Goal: Task Accomplishment & Management: Manage account settings

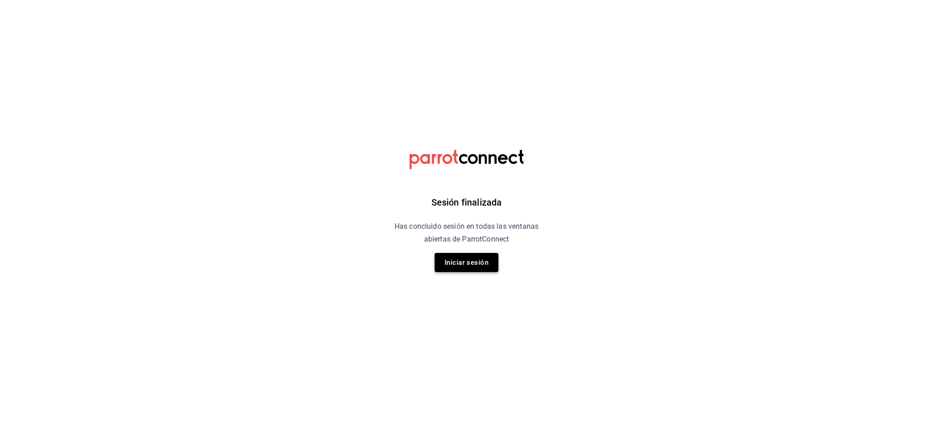
click at [495, 255] on button "Iniciar sesión" at bounding box center [466, 262] width 64 height 19
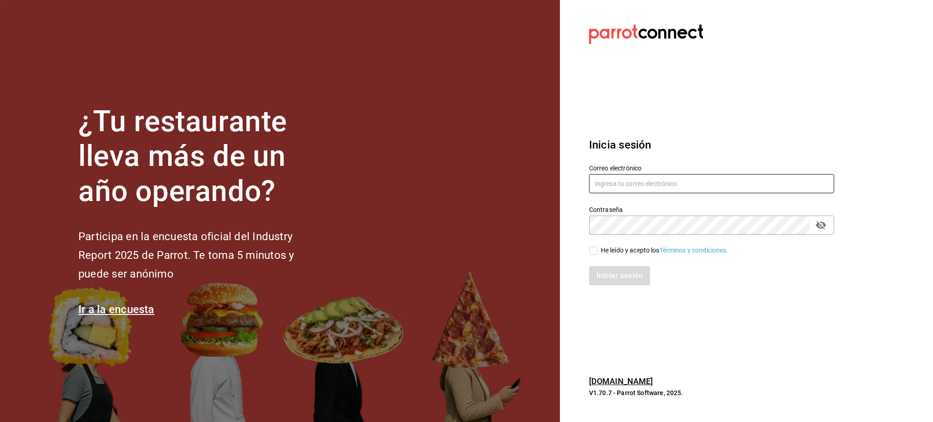
click at [623, 183] on input "text" at bounding box center [711, 183] width 245 height 19
click at [651, 185] on input "text" at bounding box center [711, 183] width 245 height 19
type input "irvmgm@gmail.com"
drag, startPoint x: 637, startPoint y: 248, endPoint x: 634, endPoint y: 254, distance: 6.7
click at [637, 248] on div "He leído y acepto los Términos y condiciones." at bounding box center [664, 250] width 127 height 10
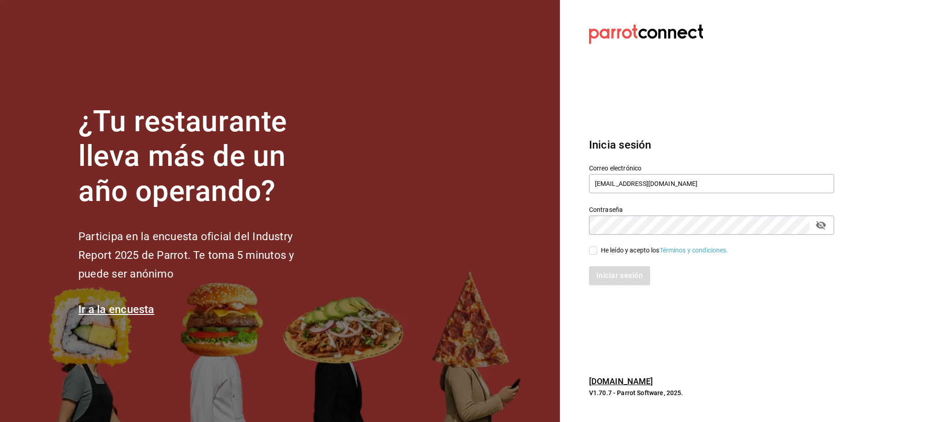
click at [597, 248] on input "He leído y acepto los Términos y condiciones." at bounding box center [593, 250] width 8 height 8
checkbox input "true"
click at [625, 269] on button "Iniciar sesión" at bounding box center [620, 275] width 62 height 19
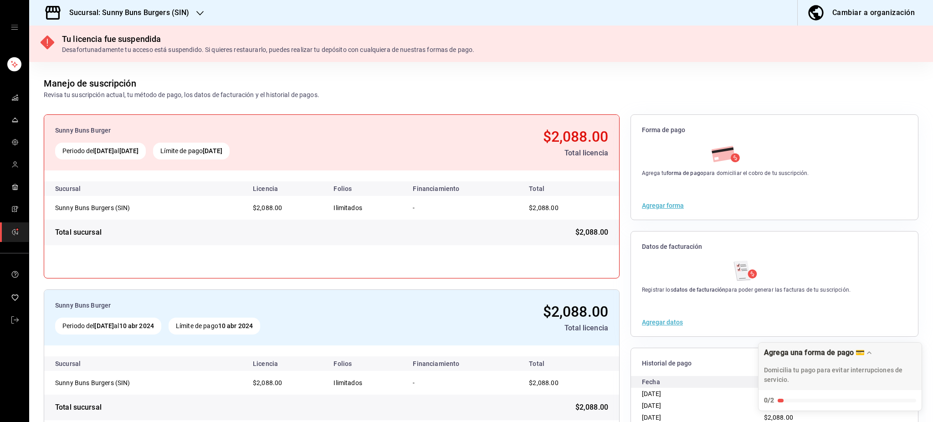
click at [122, 12] on h3 "Sucursal: Sunny Buns Burgers (SIN)" at bounding box center [125, 12] width 127 height 11
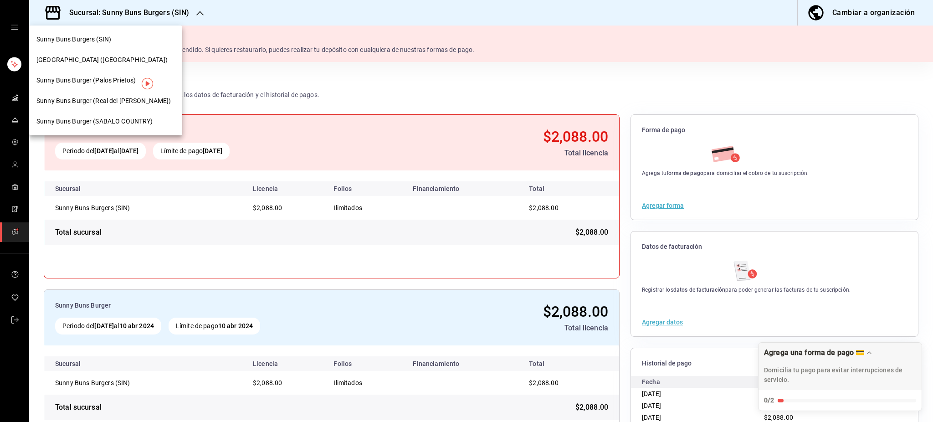
click at [69, 54] on div "[GEOGRAPHIC_DATA] ([GEOGRAPHIC_DATA])" at bounding box center [105, 60] width 153 height 20
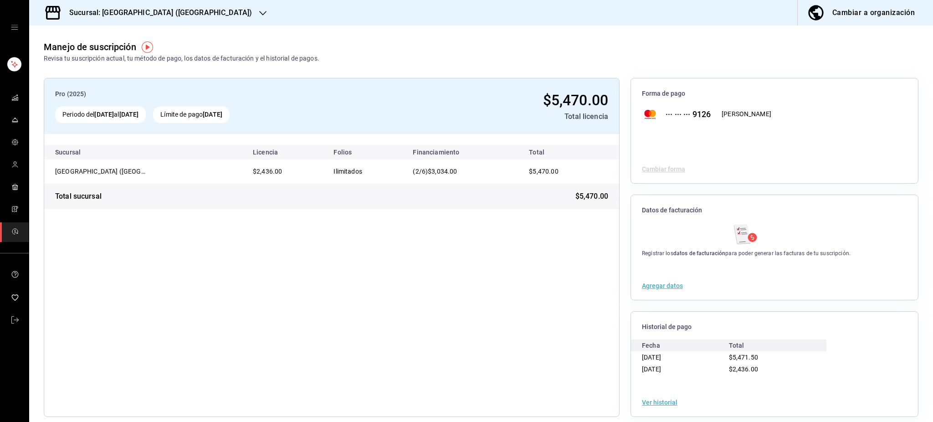
click at [13, 28] on icon "open drawer" at bounding box center [14, 27] width 7 height 7
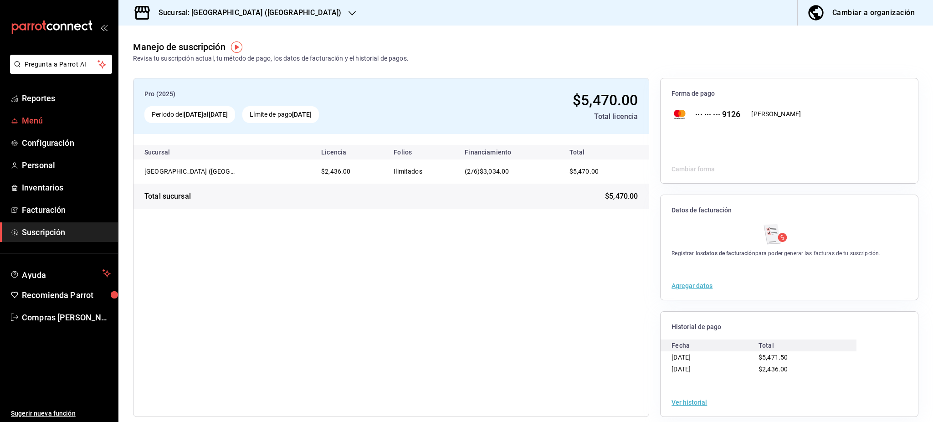
click at [49, 113] on link "Menú" at bounding box center [59, 121] width 118 height 20
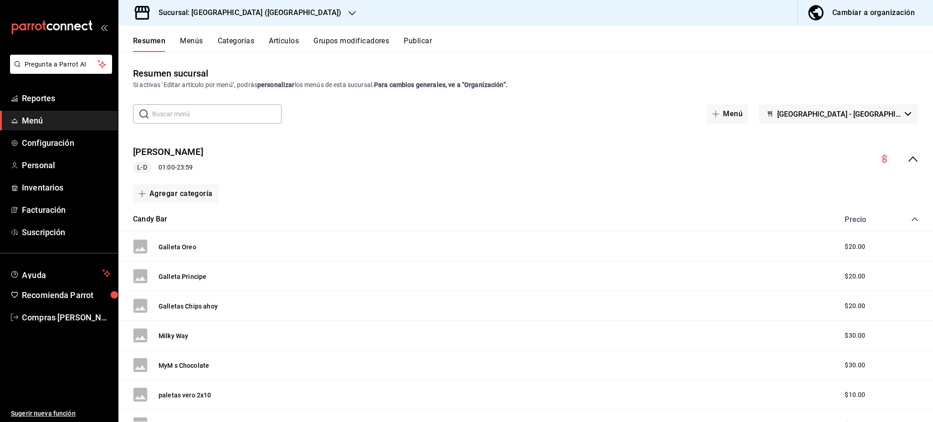
click at [911, 216] on icon "collapse-category-row" at bounding box center [914, 218] width 7 height 7
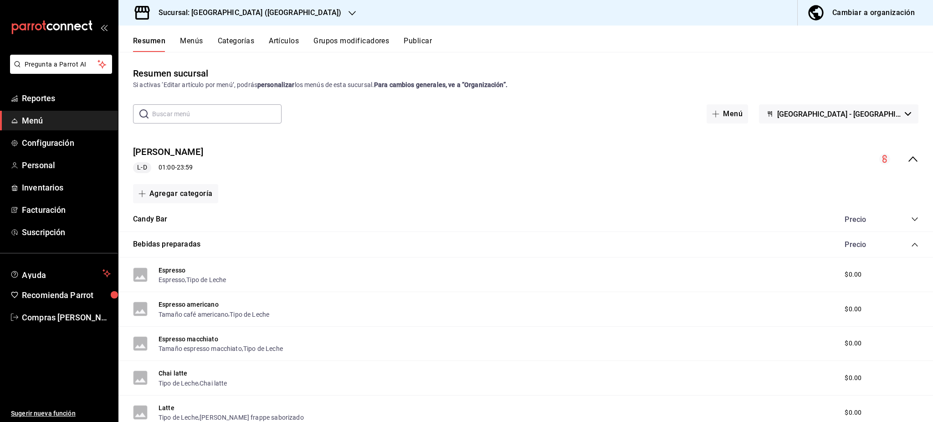
click at [911, 244] on icon "collapse-category-row" at bounding box center [914, 244] width 7 height 7
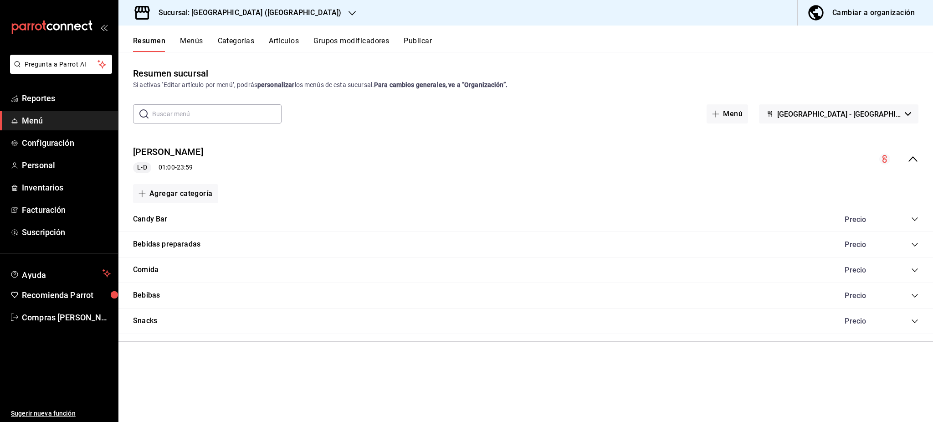
click at [914, 269] on icon "collapse-category-row" at bounding box center [914, 269] width 7 height 7
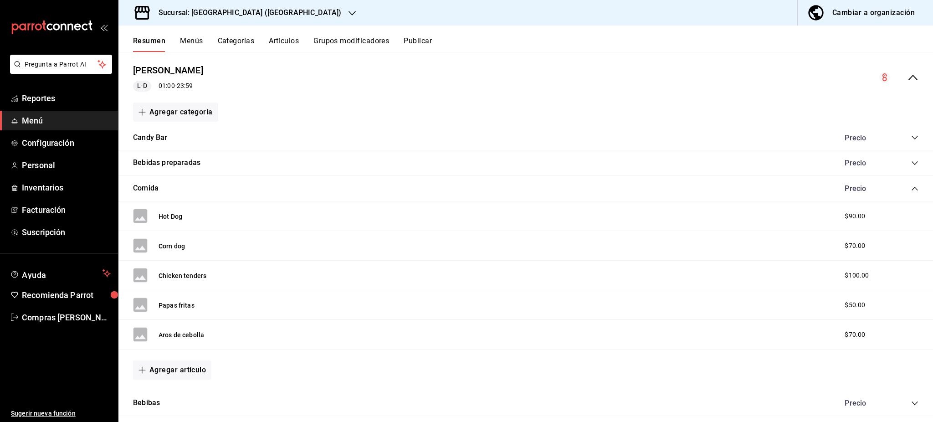
scroll to position [61, 0]
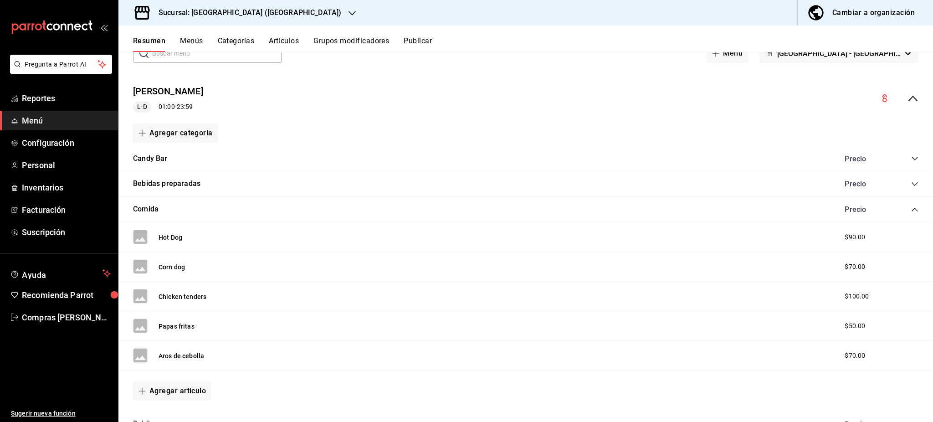
click at [320, 41] on button "Grupos modificadores" at bounding box center [351, 43] width 76 height 15
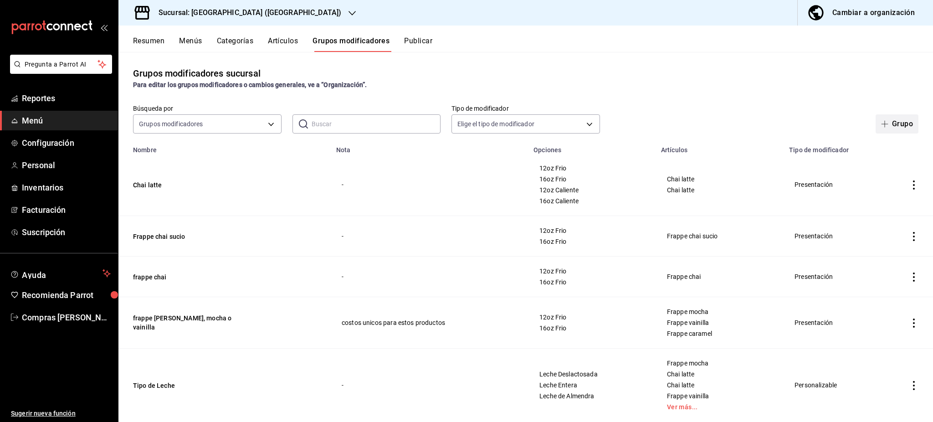
click at [884, 125] on button "Grupo" at bounding box center [896, 123] width 43 height 19
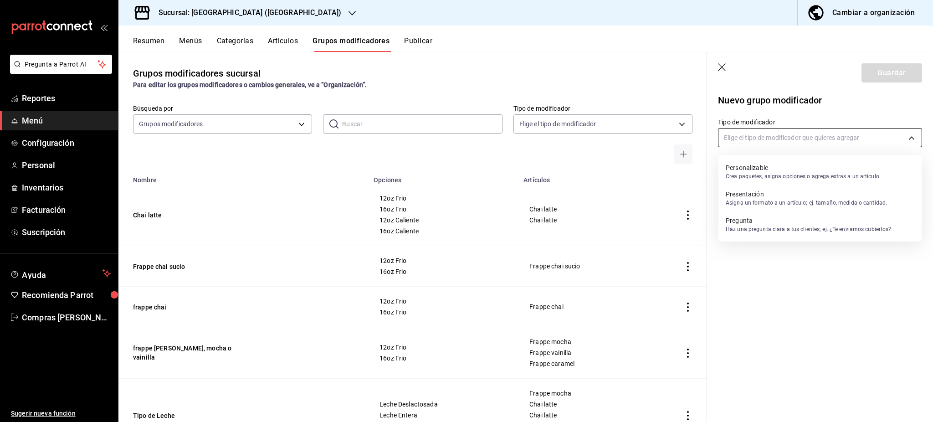
click at [805, 140] on body "Pregunta a Parrot AI Reportes Menú Configuración Personal Inventarios Facturaci…" at bounding box center [466, 211] width 933 height 422
click at [741, 178] on p "Crea paquetes, asigna opciones o agrega extras a un artículo." at bounding box center [802, 176] width 155 height 8
type input "CUSTOMIZABLE"
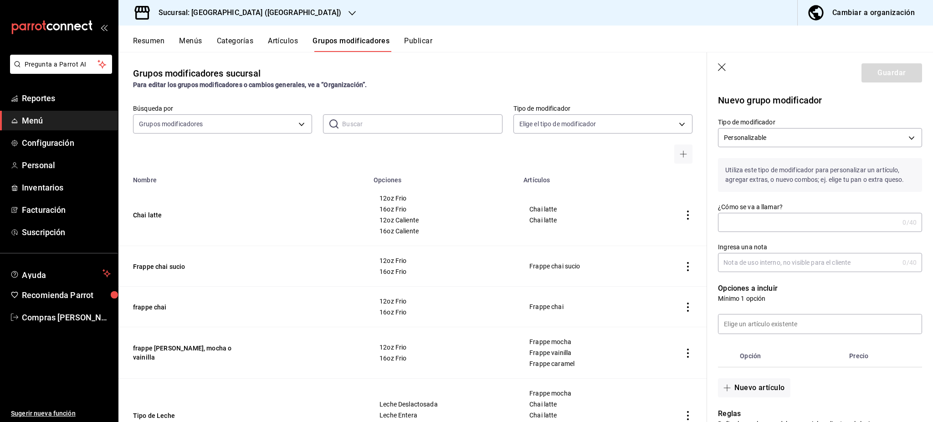
click at [761, 224] on input "¿Cómo se va a llamar?" at bounding box center [808, 222] width 181 height 18
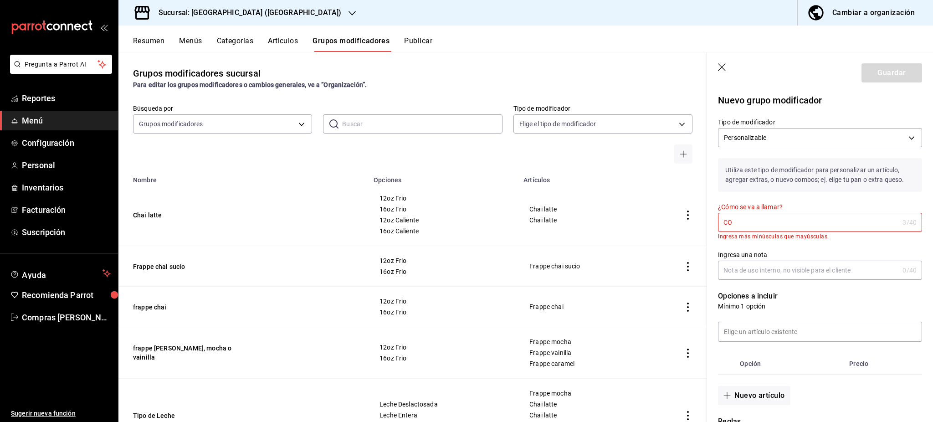
type input "C"
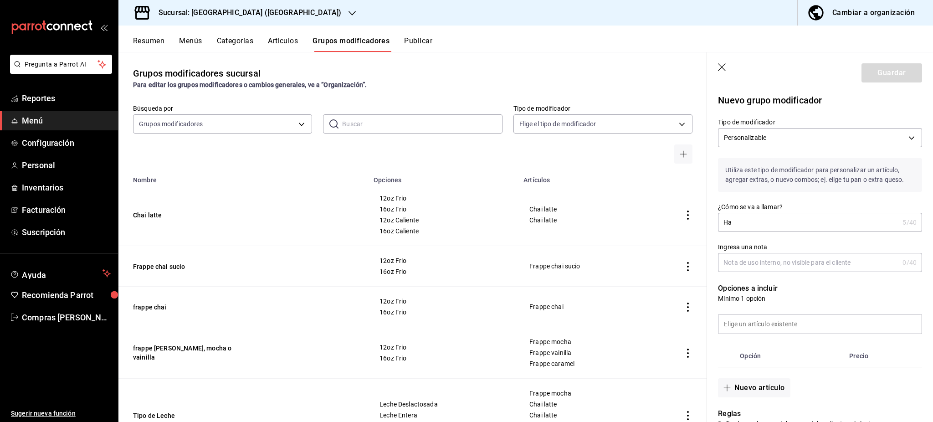
type input "H"
type input "Combo"
click at [765, 321] on input at bounding box center [819, 323] width 203 height 19
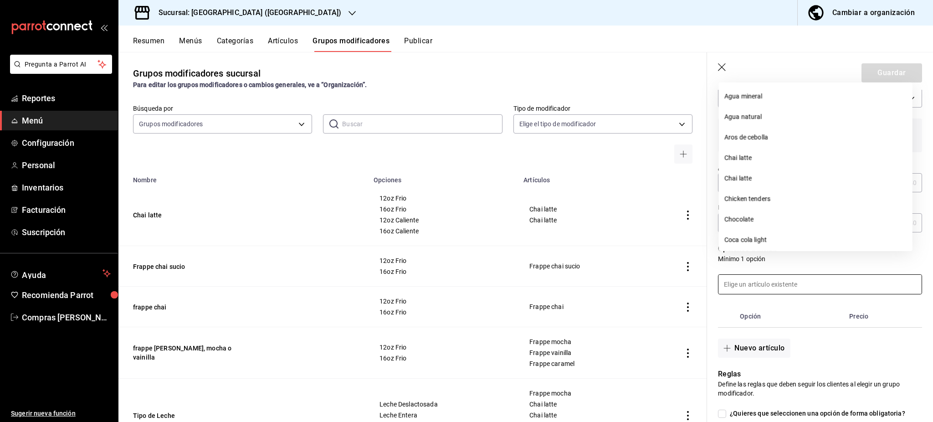
scroll to position [61, 0]
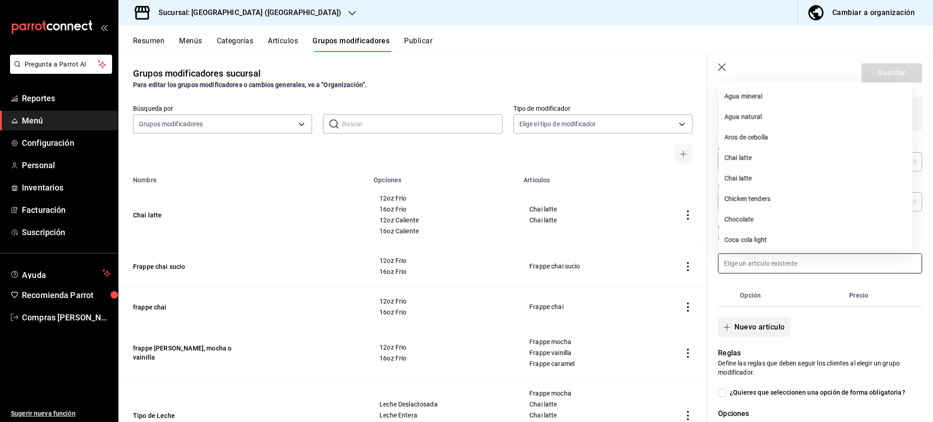
click at [756, 329] on button "Nuevo artículo" at bounding box center [754, 326] width 72 height 19
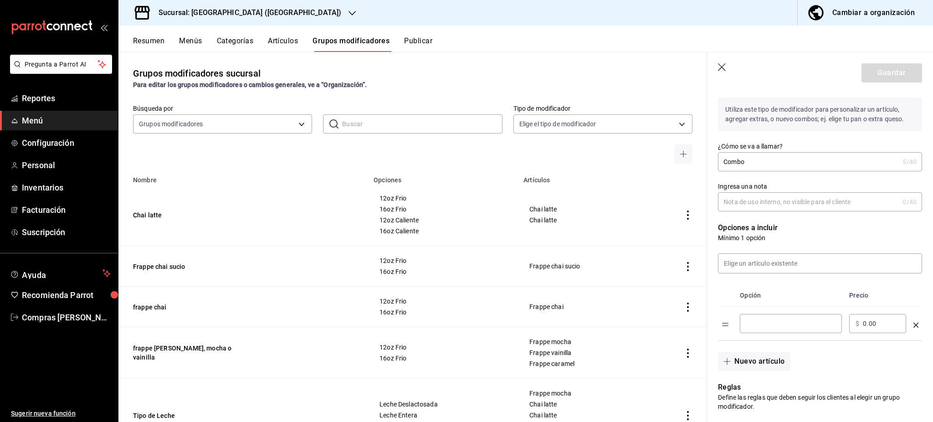
click at [758, 319] on input "optionsTable" at bounding box center [790, 323] width 89 height 9
type input "Combo"
click at [881, 326] on input "0.00" at bounding box center [880, 323] width 37 height 9
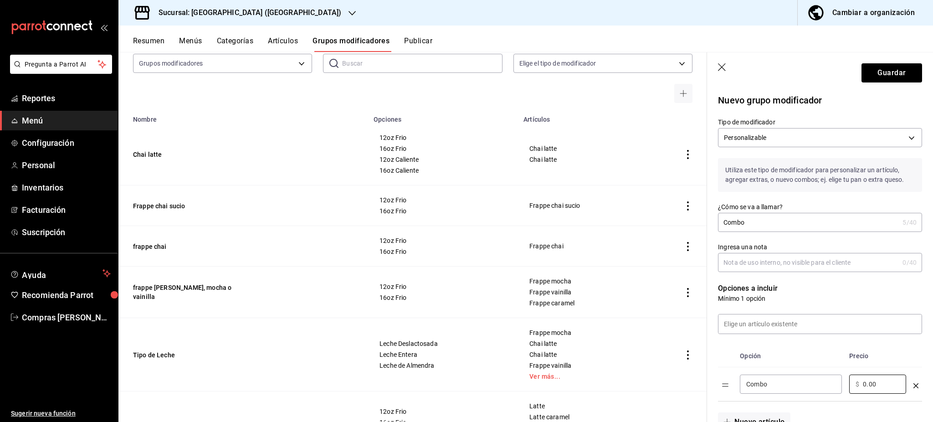
click at [194, 40] on button "Menús" at bounding box center [190, 43] width 23 height 15
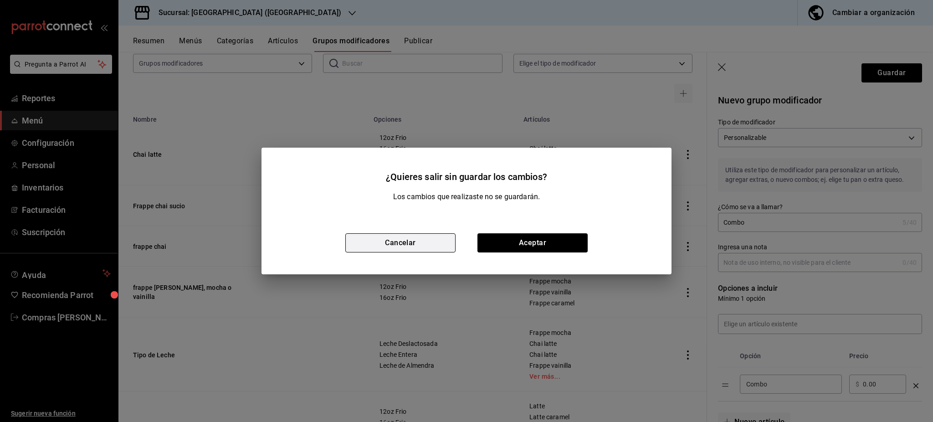
click at [407, 241] on button "Cancelar" at bounding box center [400, 242] width 110 height 19
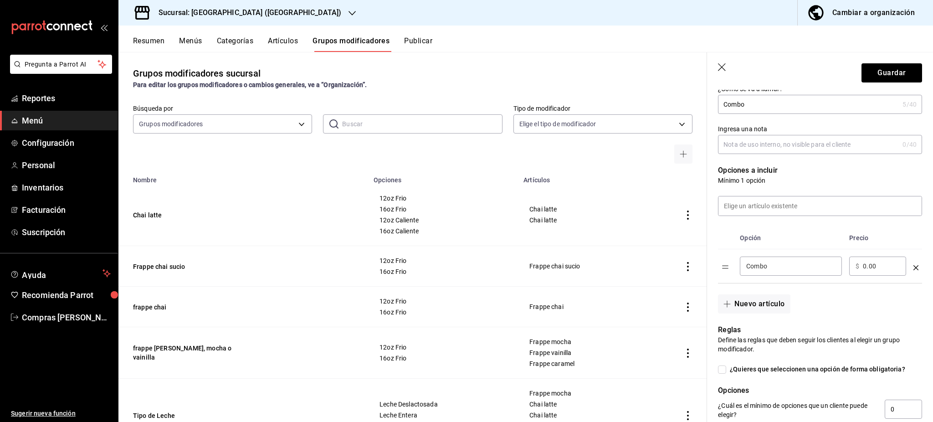
scroll to position [121, 0]
click at [882, 264] on input "0.00" at bounding box center [880, 262] width 37 height 9
type input "0.00"
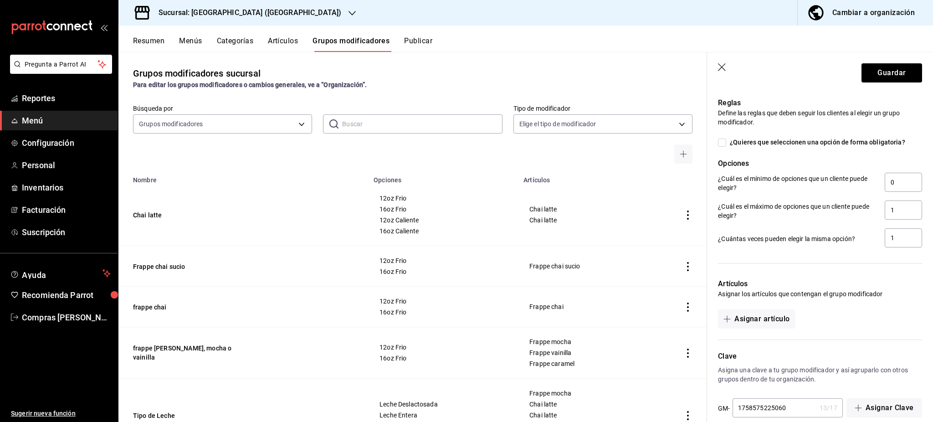
scroll to position [359, 0]
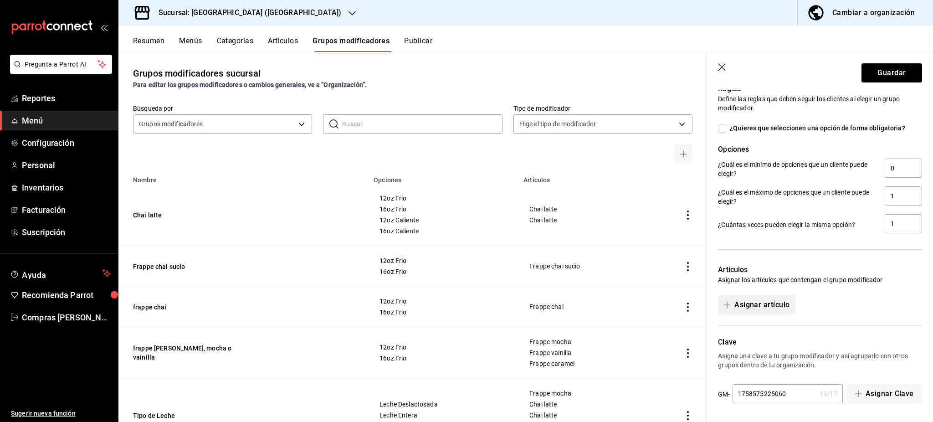
type input "70.00"
click at [770, 308] on button "Asignar artículo" at bounding box center [756, 304] width 77 height 19
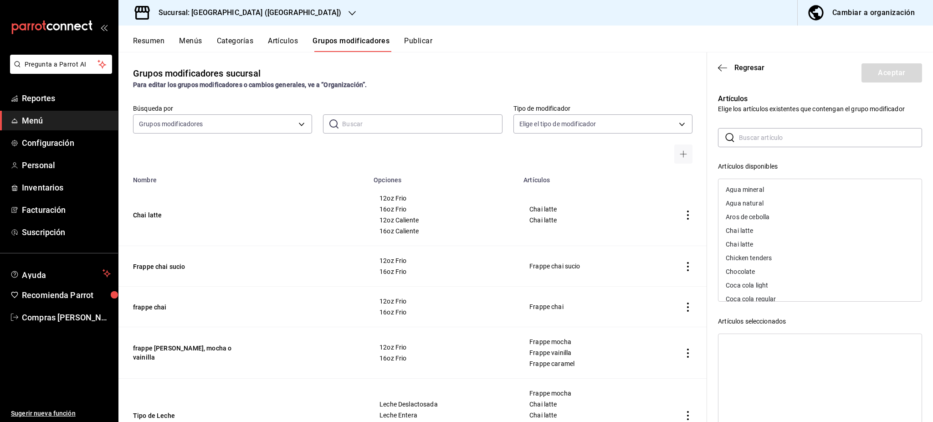
click at [760, 139] on input "text" at bounding box center [830, 137] width 183 height 18
click at [725, 69] on icon "button" at bounding box center [722, 68] width 9 height 8
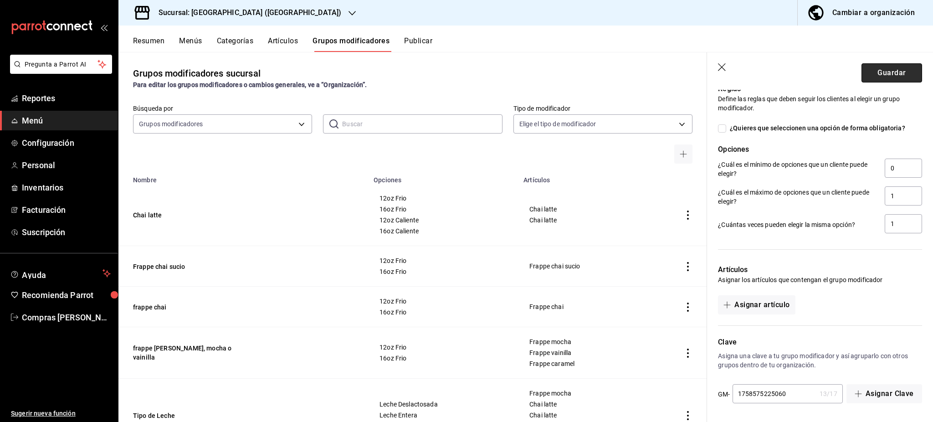
click at [861, 73] on button "Guardar" at bounding box center [891, 72] width 61 height 19
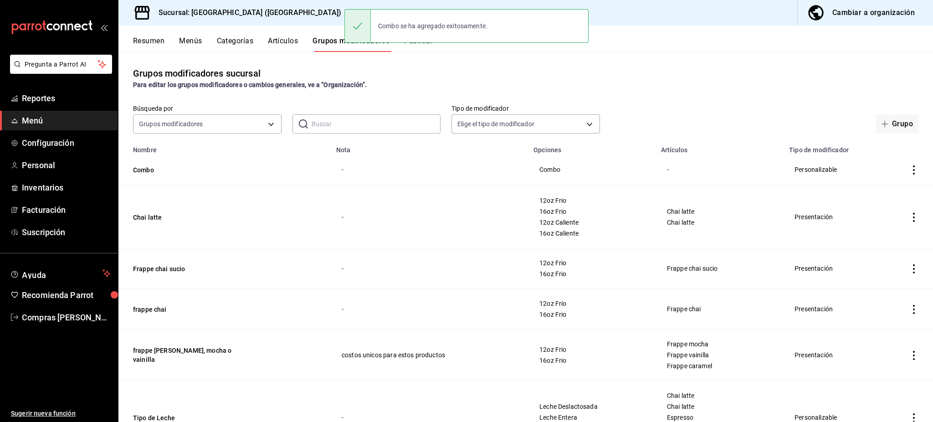
click at [158, 37] on button "Resumen" at bounding box center [148, 43] width 31 height 15
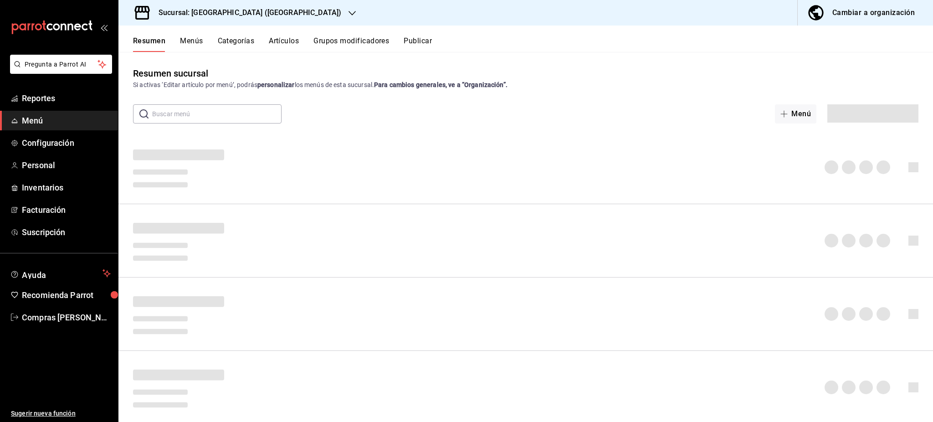
click at [185, 39] on button "Menús" at bounding box center [191, 43] width 23 height 15
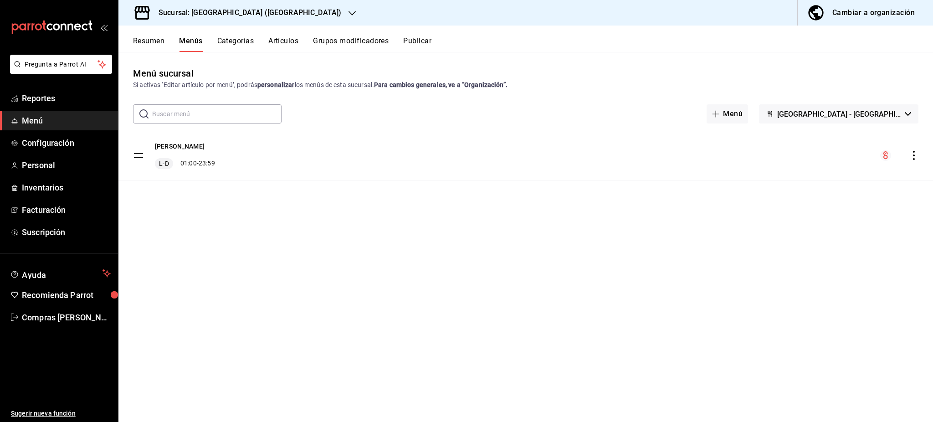
click at [158, 39] on button "Resumen" at bounding box center [148, 43] width 31 height 15
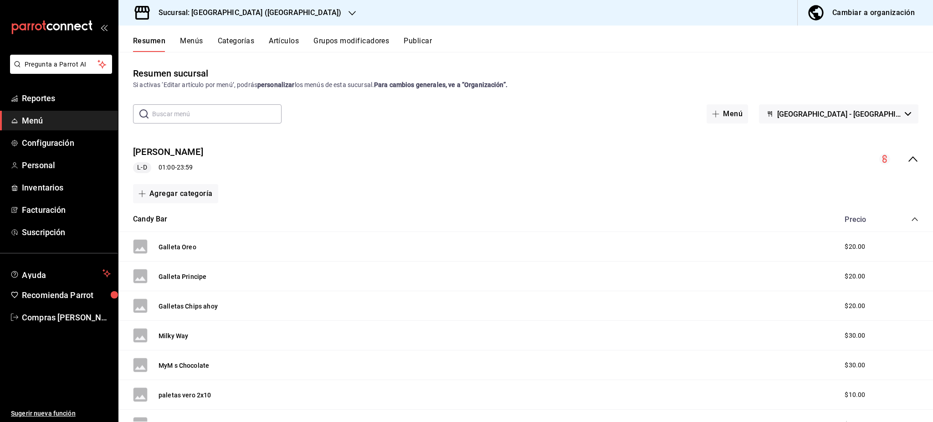
click at [911, 216] on icon "collapse-category-row" at bounding box center [914, 218] width 7 height 7
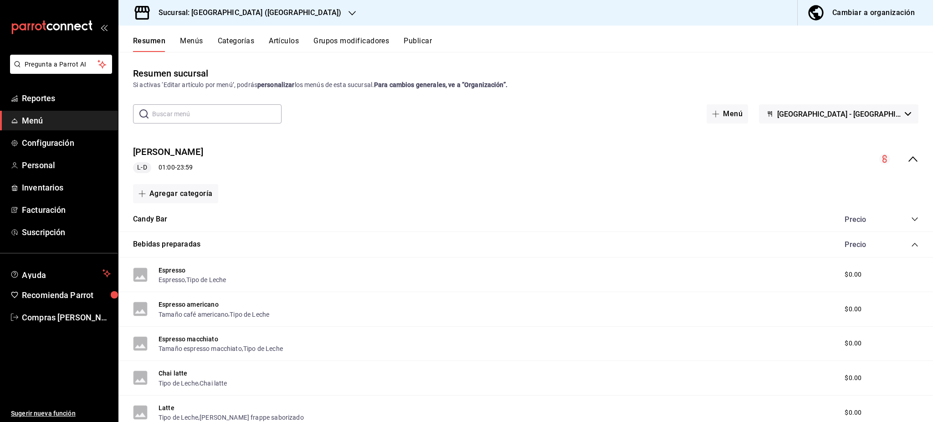
click at [907, 248] on div "Bebidas preparadas Precio" at bounding box center [525, 244] width 814 height 25
click at [911, 247] on icon "collapse-category-row" at bounding box center [914, 244] width 7 height 7
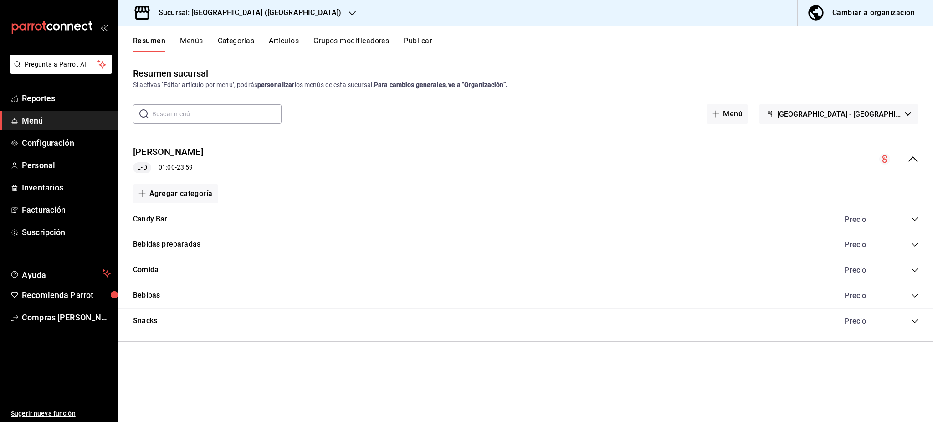
click at [916, 266] on icon "collapse-category-row" at bounding box center [914, 269] width 7 height 7
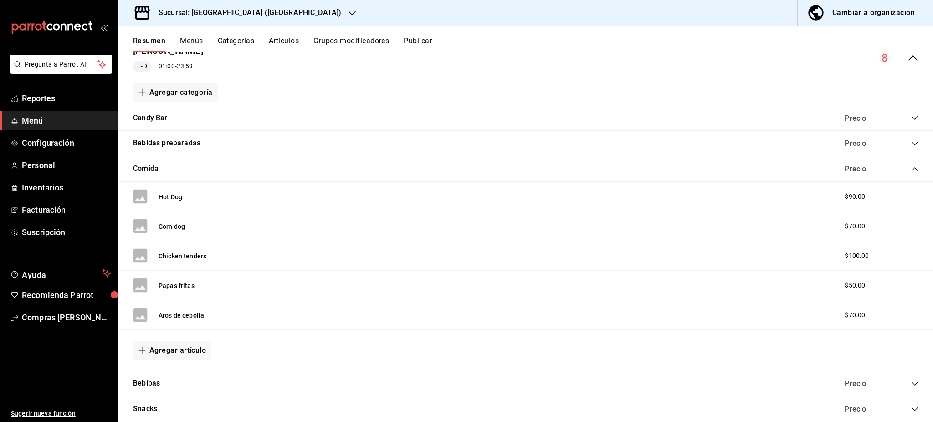
scroll to position [121, 0]
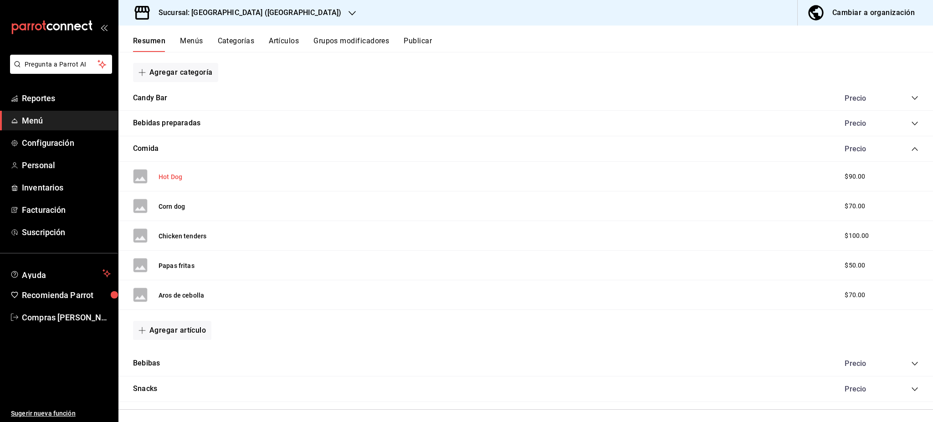
click at [168, 174] on button "Hot Dog" at bounding box center [170, 176] width 24 height 9
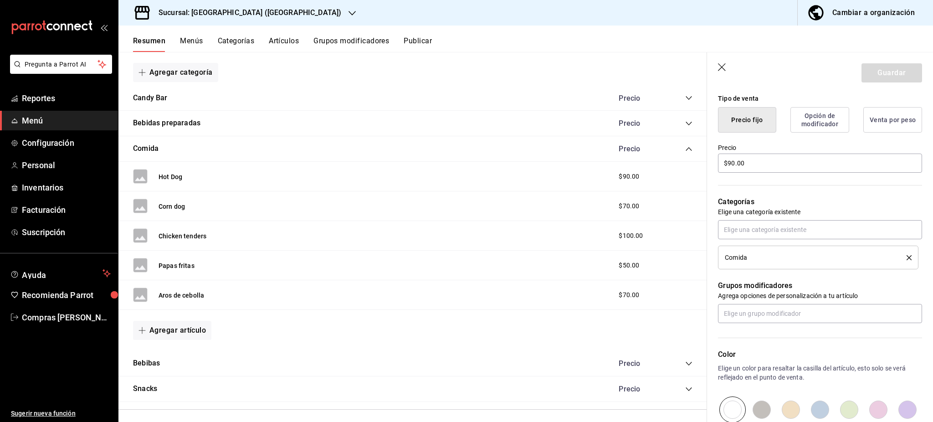
scroll to position [243, 0]
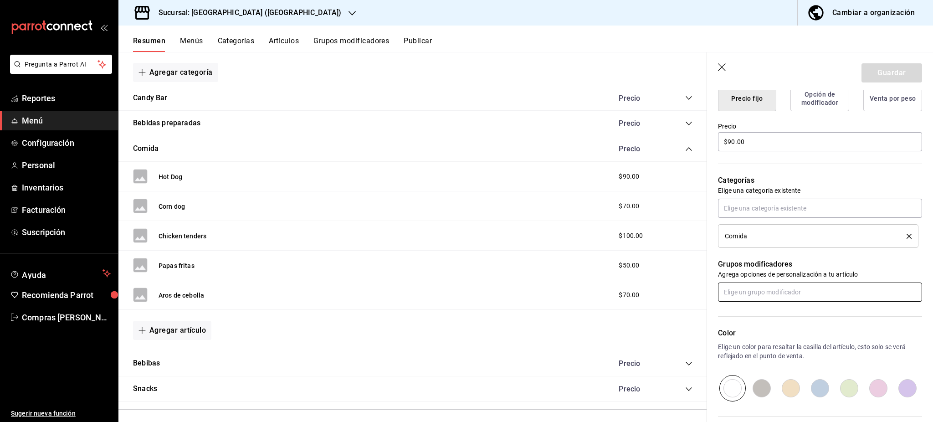
click at [769, 294] on input "text" at bounding box center [820, 291] width 204 height 19
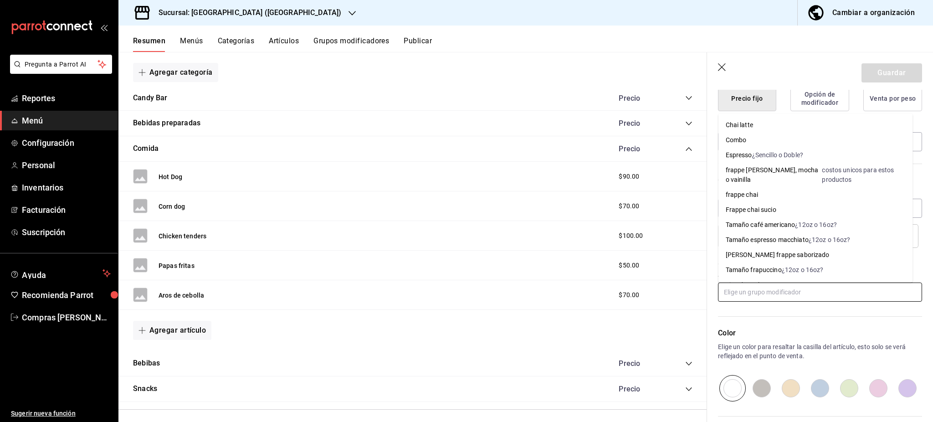
click at [738, 136] on div "Combo" at bounding box center [735, 140] width 21 height 10
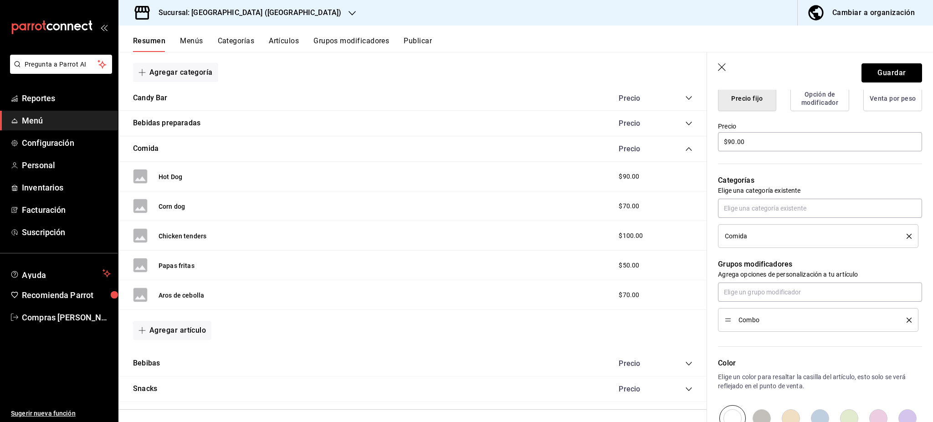
click at [872, 73] on button "Guardar" at bounding box center [891, 72] width 61 height 19
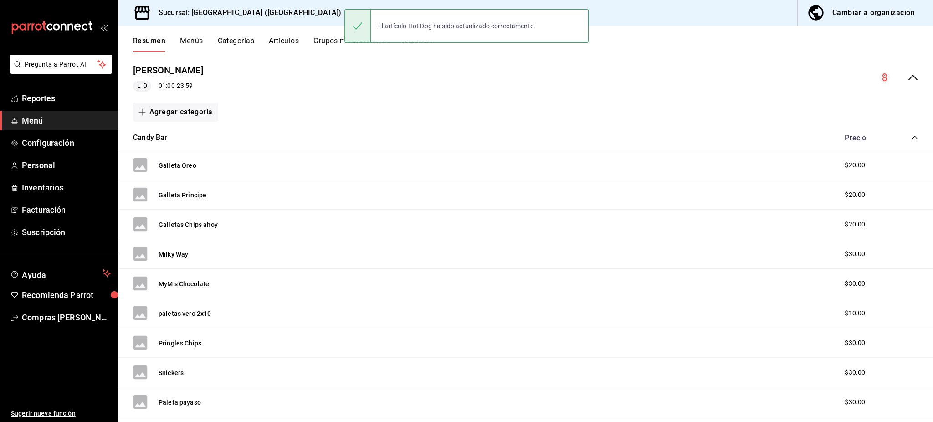
scroll to position [61, 0]
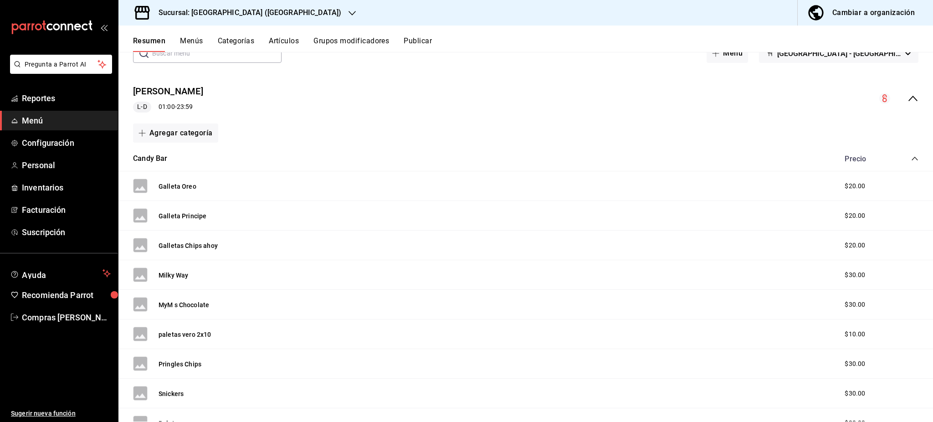
click at [911, 158] on icon "collapse-category-row" at bounding box center [914, 158] width 7 height 7
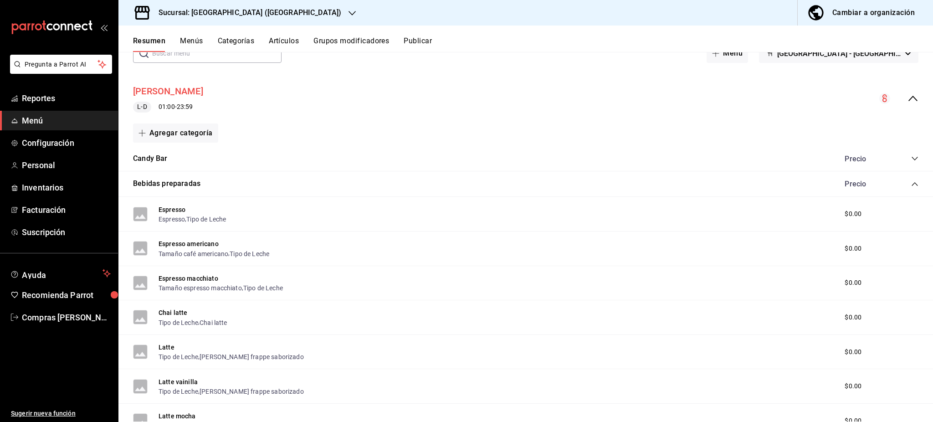
click at [164, 88] on button "[PERSON_NAME]" at bounding box center [168, 91] width 70 height 13
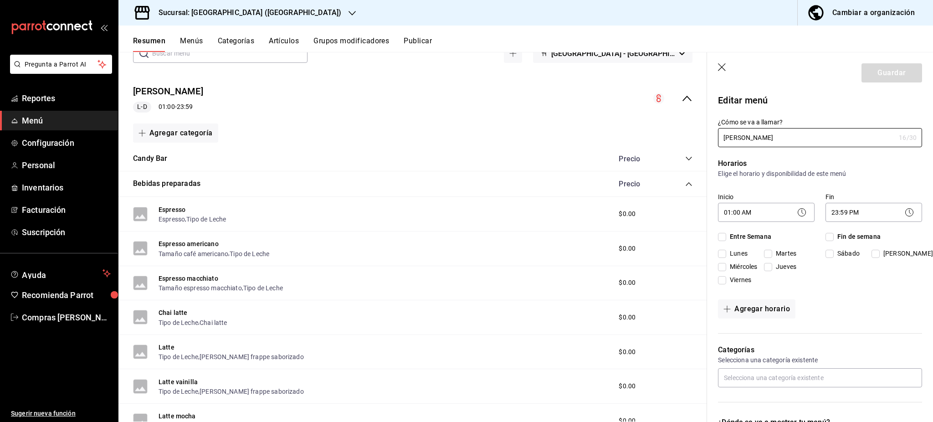
checkbox input "true"
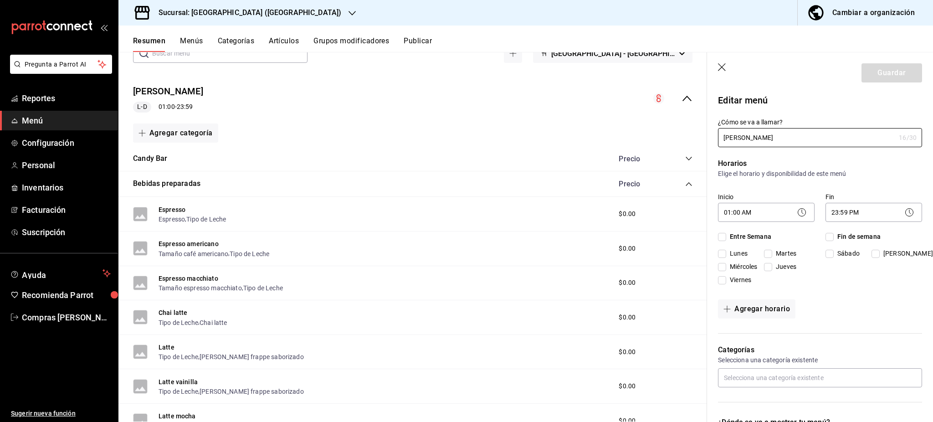
checkbox input "true"
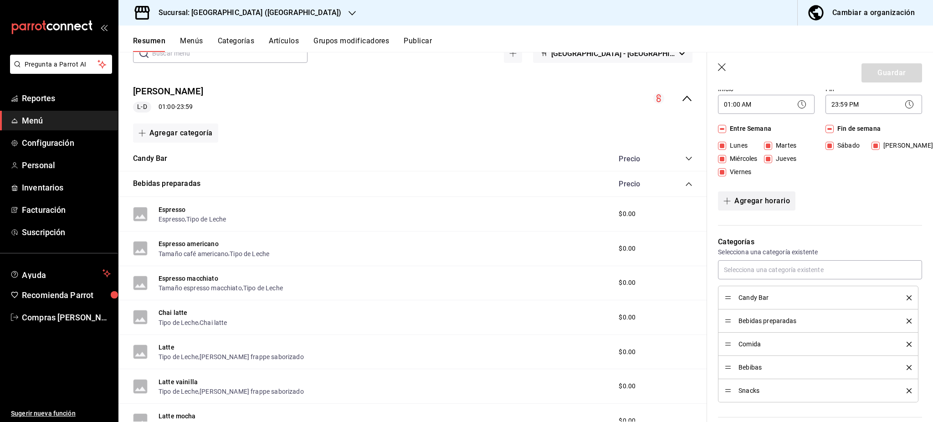
scroll to position [182, 0]
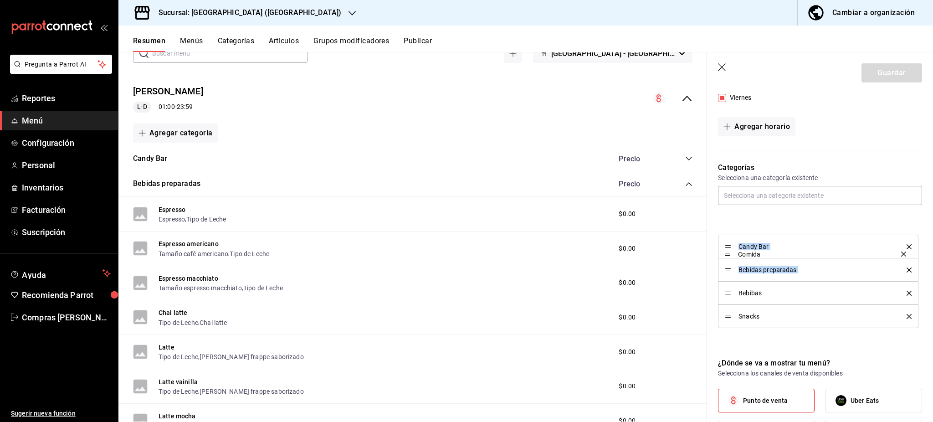
drag, startPoint x: 729, startPoint y: 297, endPoint x: 719, endPoint y: 249, distance: 49.3
click at [864, 75] on button "Guardar" at bounding box center [891, 72] width 61 height 19
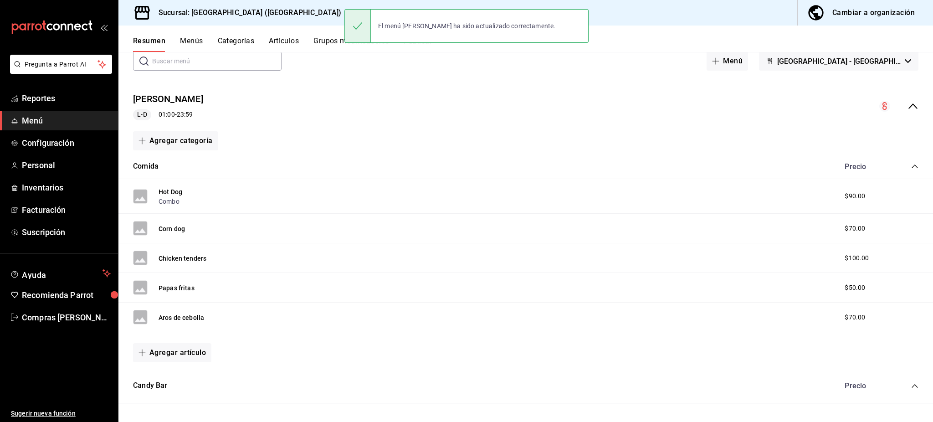
scroll to position [61, 0]
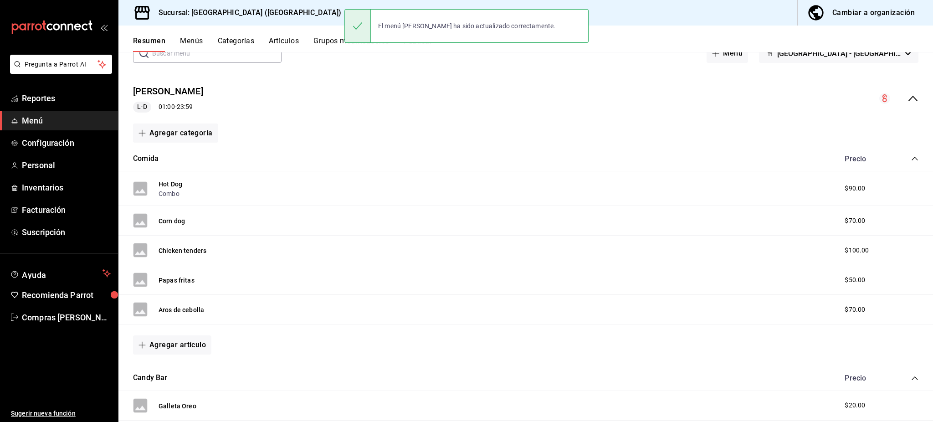
drag, startPoint x: 169, startPoint y: 219, endPoint x: 433, endPoint y: 291, distance: 273.8
click at [169, 219] on button "Corn dog" at bounding box center [171, 220] width 26 height 9
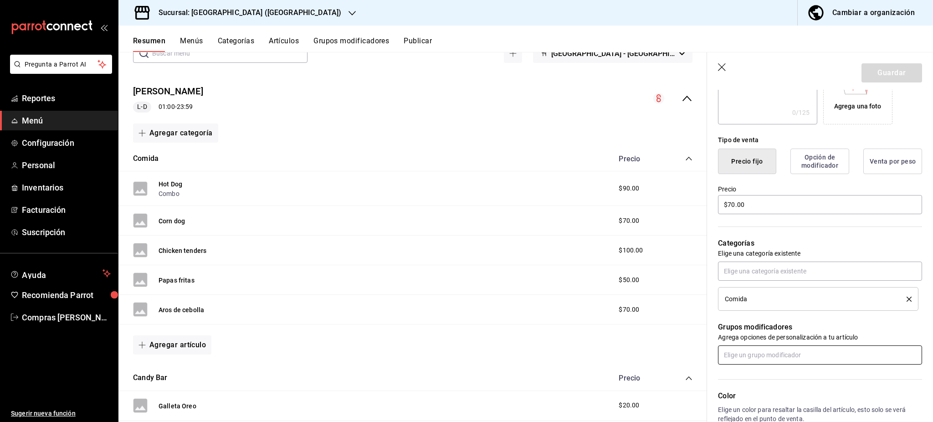
scroll to position [182, 0]
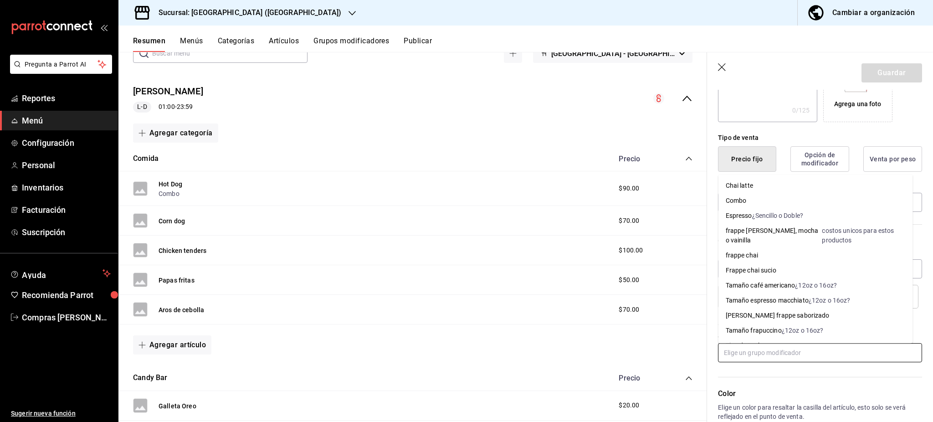
click at [747, 354] on input "text" at bounding box center [820, 352] width 204 height 19
click at [732, 194] on li "Combo" at bounding box center [815, 200] width 194 height 15
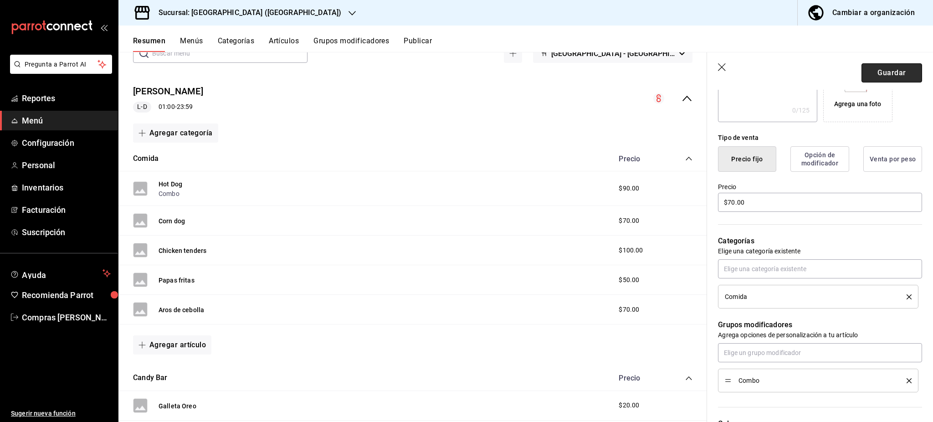
click at [878, 69] on button "Guardar" at bounding box center [891, 72] width 61 height 19
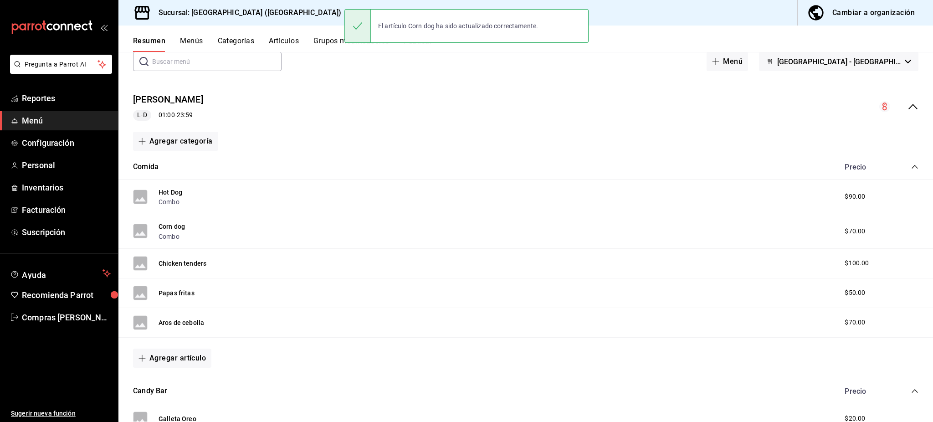
scroll to position [61, 0]
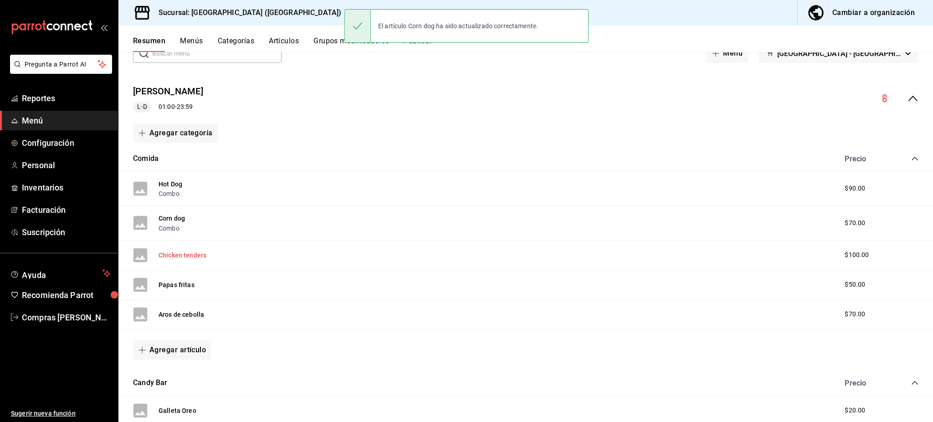
click at [172, 253] on button "Chicken tenders" at bounding box center [182, 254] width 48 height 9
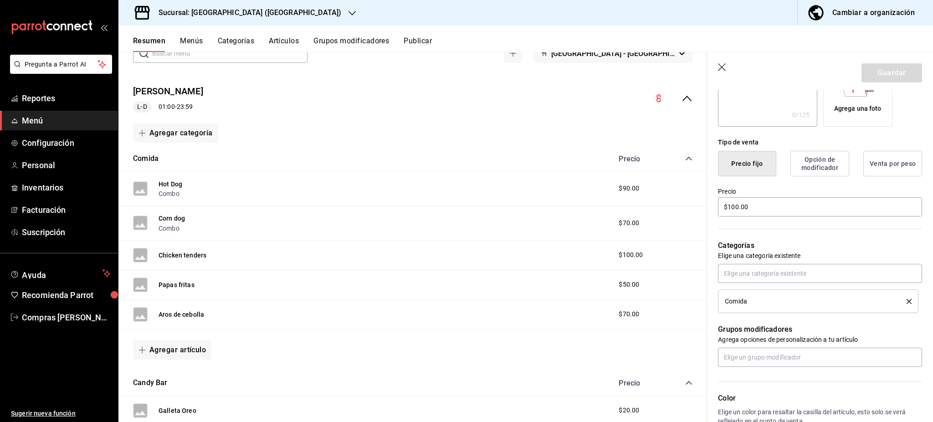
scroll to position [182, 0]
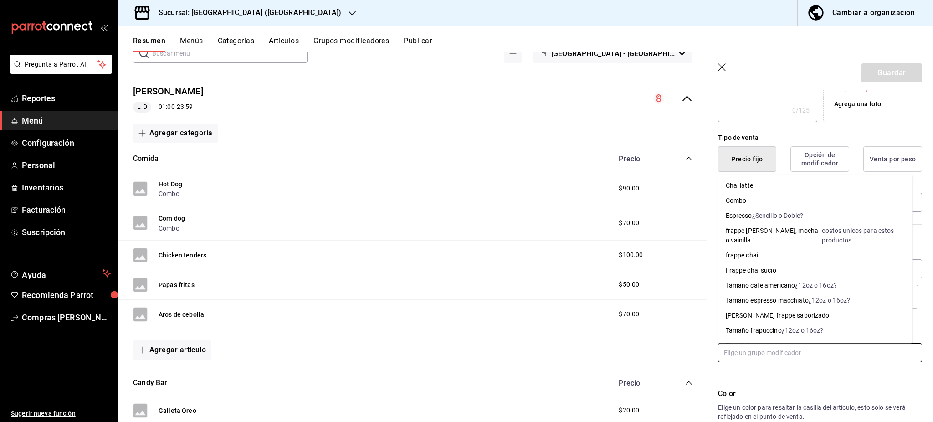
drag, startPoint x: 757, startPoint y: 349, endPoint x: 754, endPoint y: 340, distance: 9.2
click at [756, 349] on input "text" at bounding box center [820, 352] width 204 height 19
click at [737, 199] on div "Combo" at bounding box center [735, 201] width 21 height 10
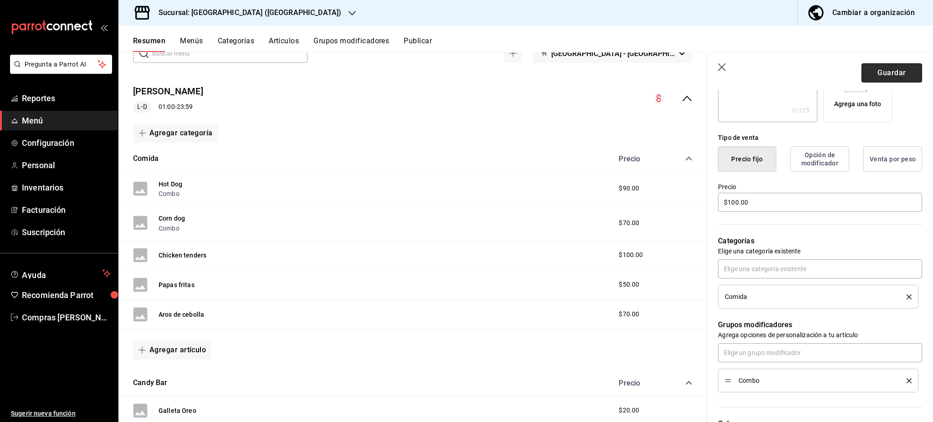
click at [871, 68] on button "Guardar" at bounding box center [891, 72] width 61 height 19
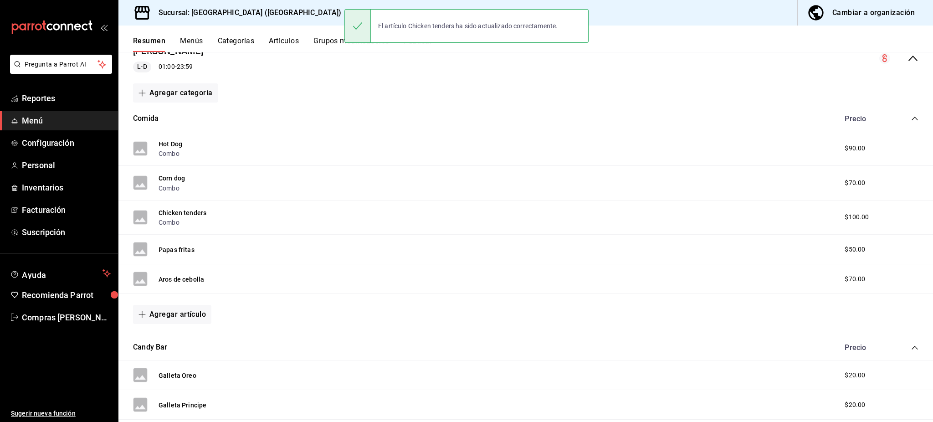
scroll to position [121, 0]
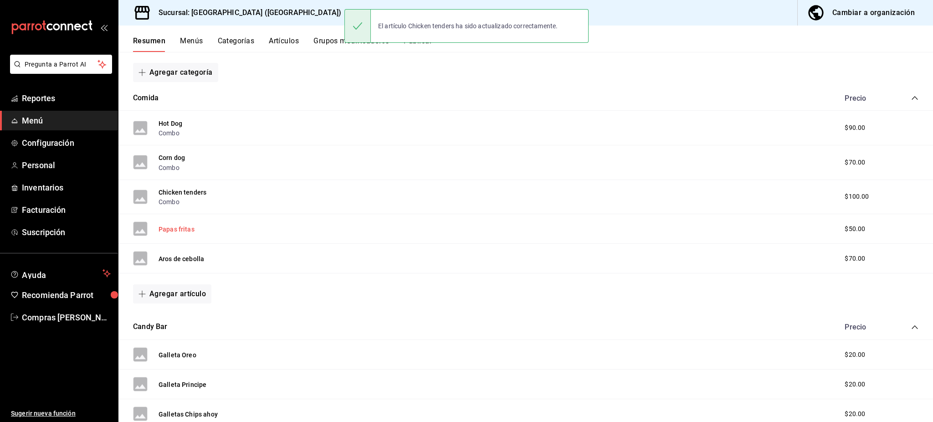
click at [177, 229] on button "Papas fritas" at bounding box center [176, 228] width 36 height 9
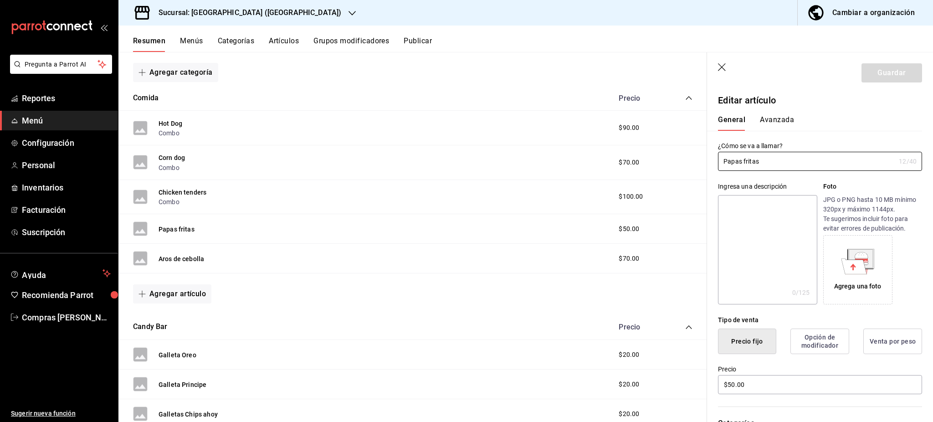
click at [723, 66] on icon "button" at bounding box center [722, 67] width 9 height 9
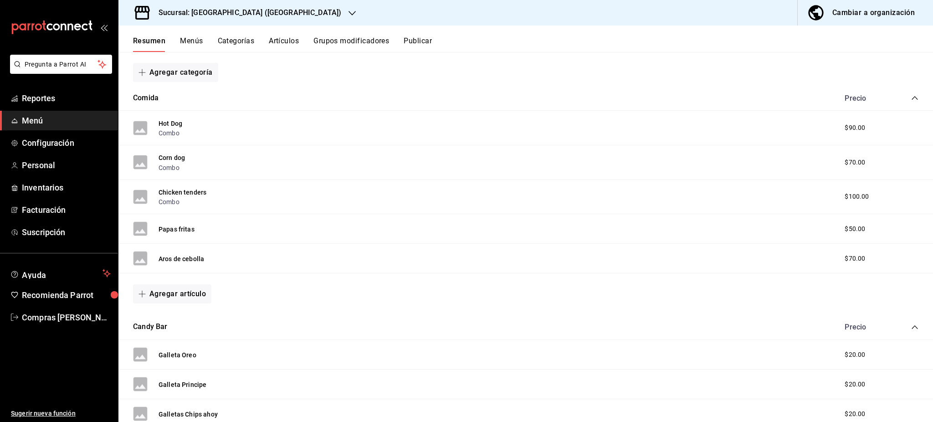
click at [911, 100] on icon "collapse-category-row" at bounding box center [914, 97] width 7 height 7
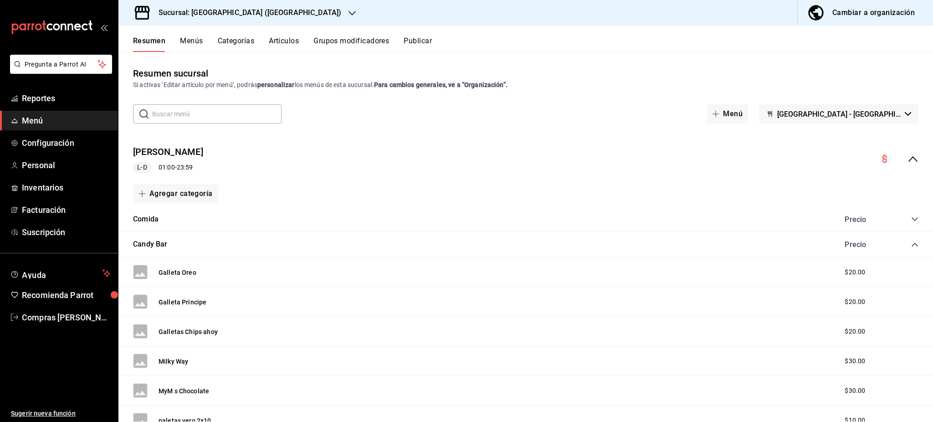
click at [192, 187] on button "Agregar categoría" at bounding box center [175, 193] width 85 height 19
click at [158, 239] on li "Categoría nueva" at bounding box center [172, 240] width 78 height 22
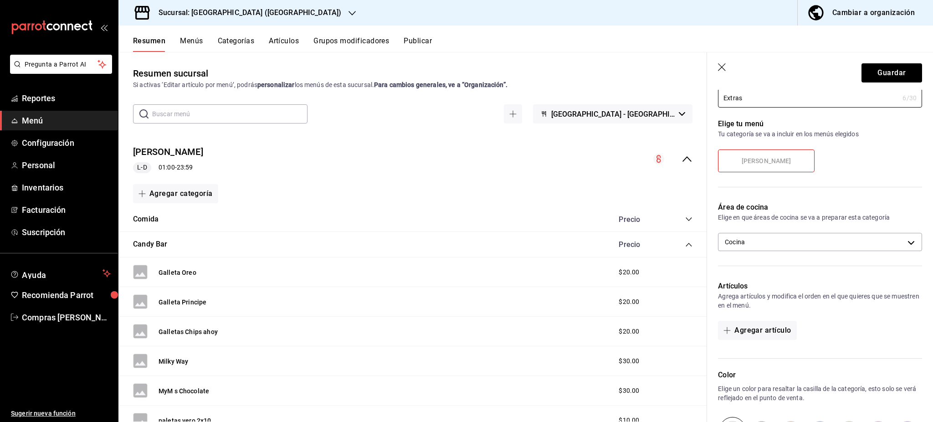
scroll to position [61, 0]
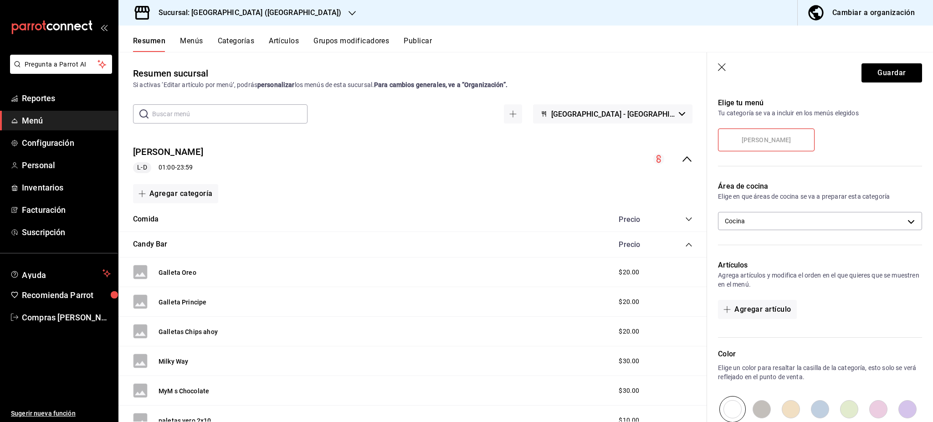
type input "Extras"
click at [876, 70] on button "Guardar" at bounding box center [891, 72] width 61 height 19
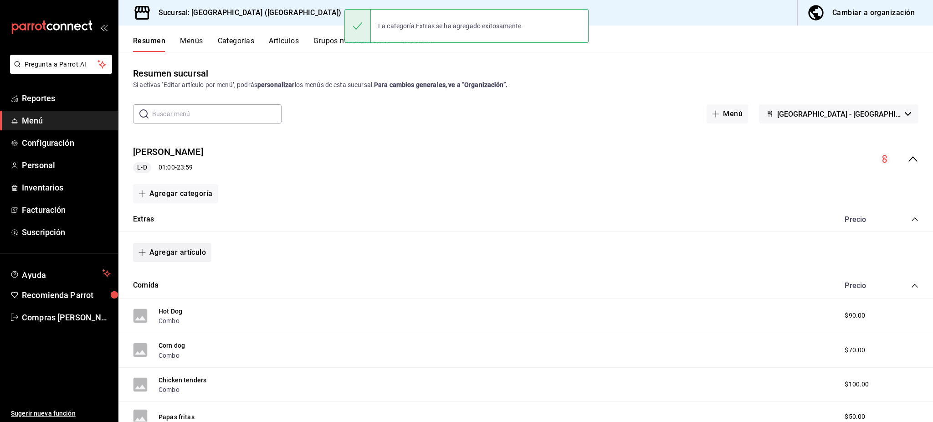
click at [156, 251] on button "Agregar artículo" at bounding box center [172, 252] width 78 height 19
drag, startPoint x: 178, startPoint y: 301, endPoint x: 372, endPoint y: 353, distance: 200.5
click at [177, 301] on li "Artículo nuevo" at bounding box center [168, 299] width 71 height 22
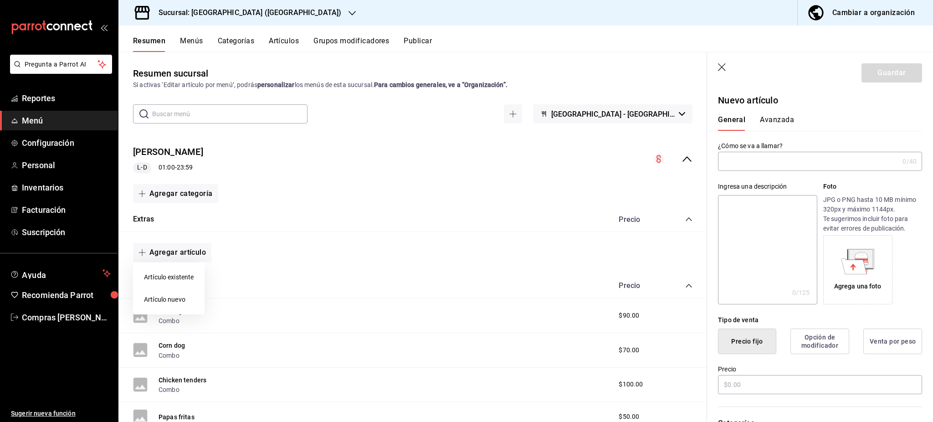
click at [764, 160] on div at bounding box center [466, 211] width 933 height 422
click at [765, 164] on input "text" at bounding box center [808, 161] width 181 height 18
type input "Extra tocino"
click at [825, 382] on input "text" at bounding box center [820, 384] width 204 height 19
type input "$1.00"
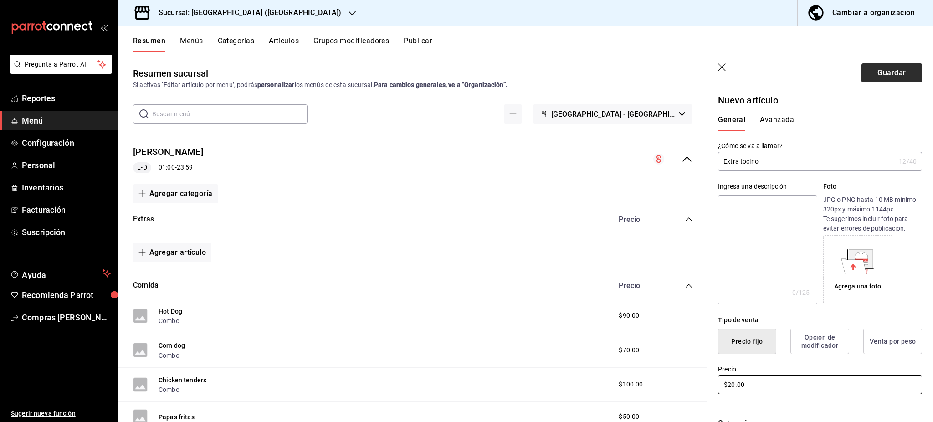
type input "$20.00"
click at [863, 76] on button "Guardar" at bounding box center [891, 72] width 61 height 19
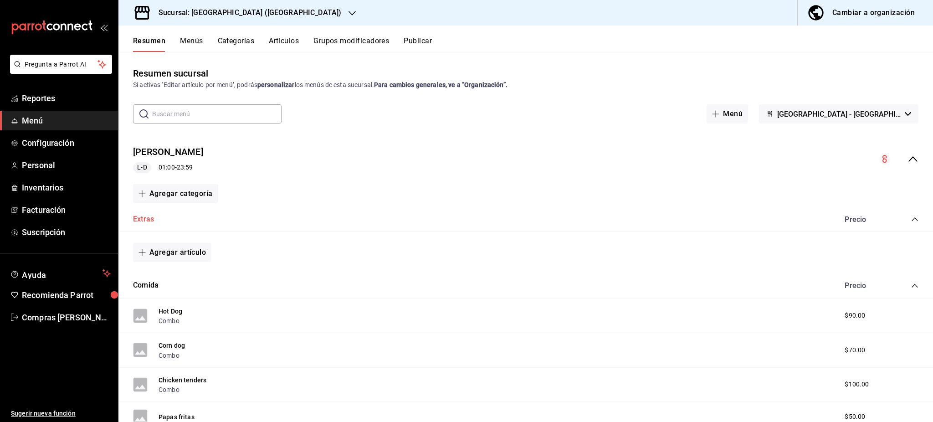
click at [148, 214] on button "Extras" at bounding box center [143, 219] width 21 height 10
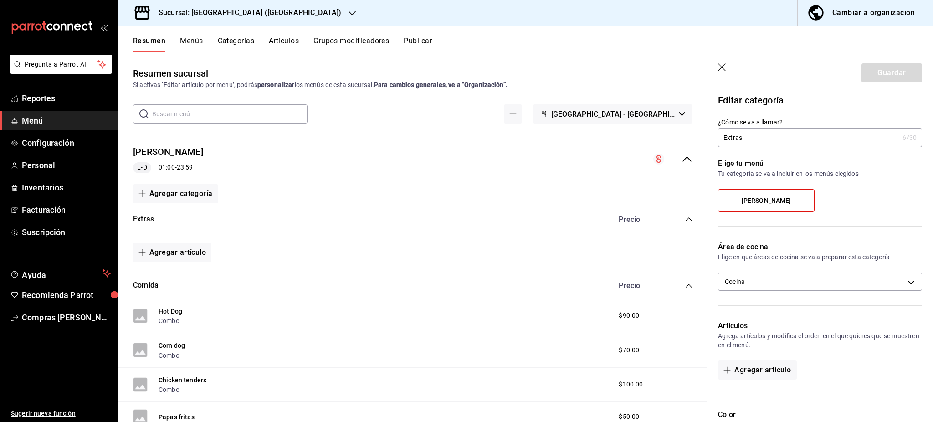
drag, startPoint x: 723, startPoint y: 66, endPoint x: 722, endPoint y: 72, distance: 6.4
click at [723, 66] on icon "button" at bounding box center [722, 67] width 9 height 9
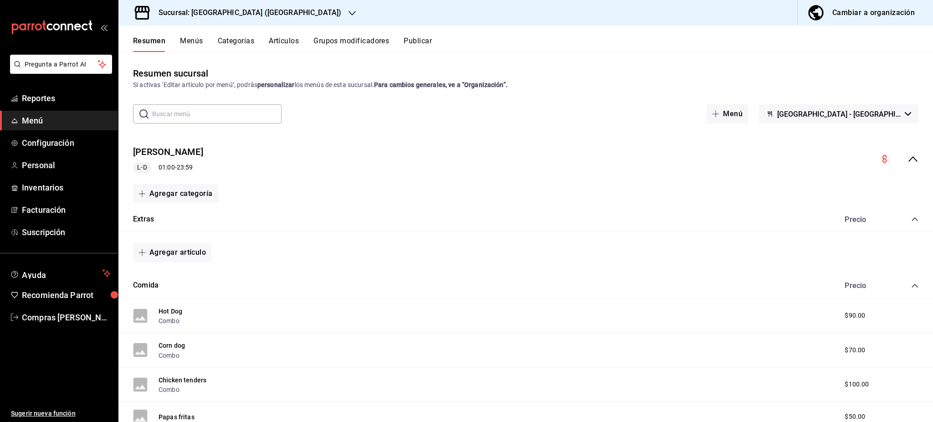
click at [292, 36] on div "Resumen Menús Categorías Artículos Grupos modificadores Publicar" at bounding box center [525, 38] width 814 height 26
click at [290, 37] on button "Artículos" at bounding box center [284, 43] width 30 height 15
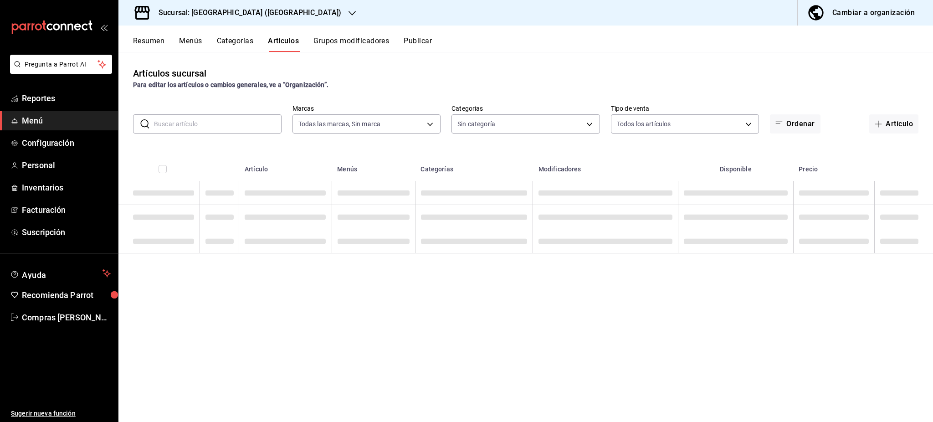
type input "4705f690-9f6f-46f7-a8e8-6e4ff3d27634,a57c887a-e4e4-4d3f-8022-91e4c2fe315c"
type input "d8c70f76-772f-4748-a514-e55acdf87148,1d68b409-d75d-48e7-8b07-db266b3b7aac,5c9ec…"
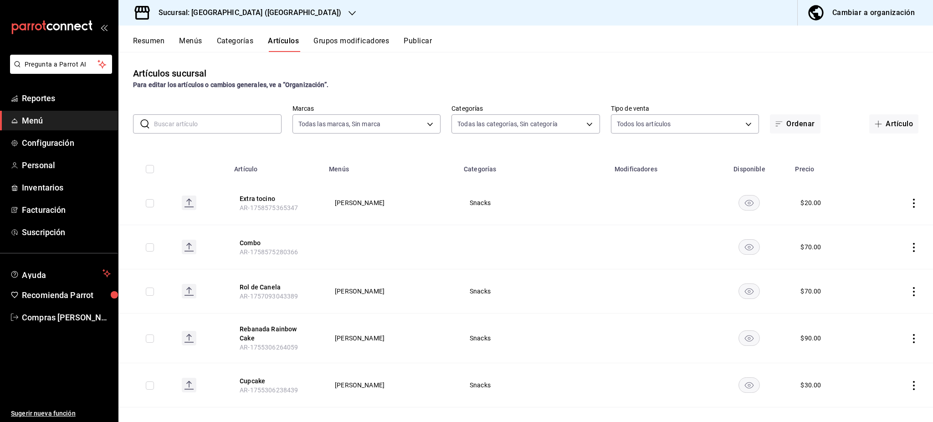
drag, startPoint x: 455, startPoint y: 200, endPoint x: 501, endPoint y: 195, distance: 45.8
click at [490, 195] on td "Snacks" at bounding box center [533, 203] width 151 height 44
click at [904, 207] on td at bounding box center [900, 203] width 65 height 44
click at [913, 206] on icon "actions" at bounding box center [914, 203] width 2 height 9
click at [867, 222] on span "Editar" at bounding box center [877, 224] width 24 height 10
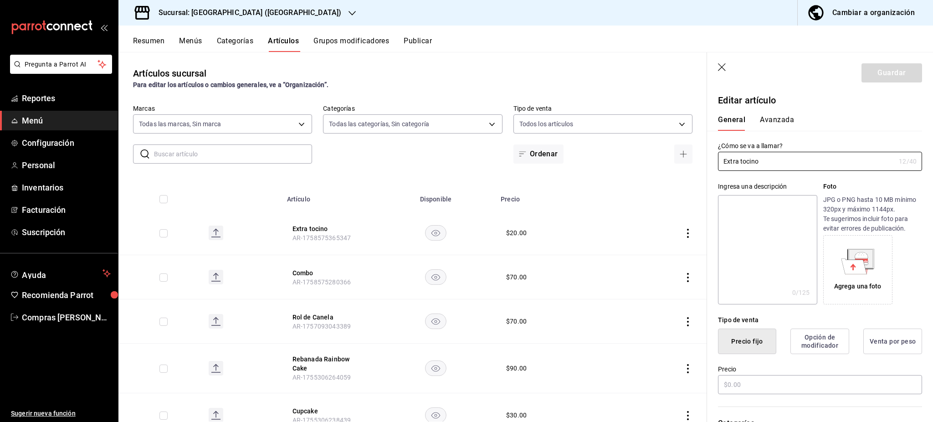
type input "$20.00"
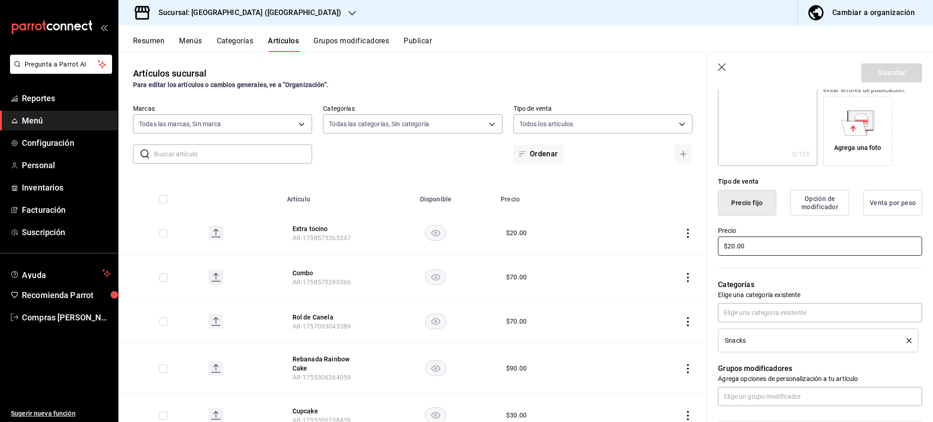
scroll to position [182, 0]
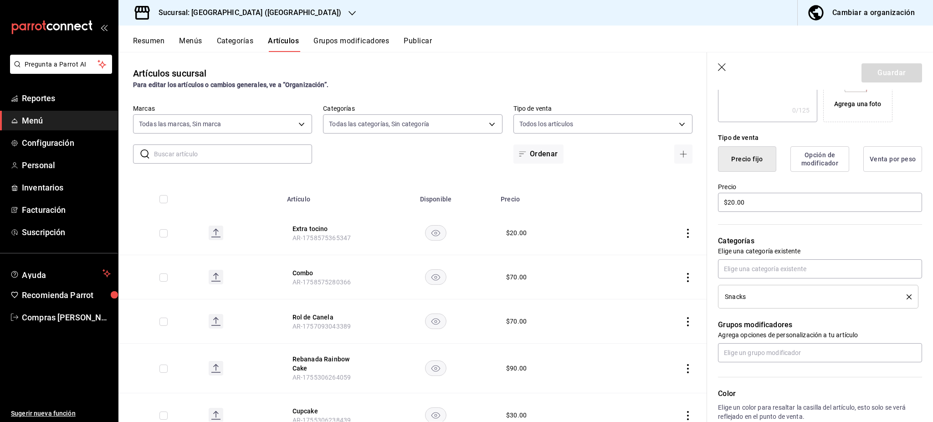
click at [906, 296] on icon "delete" at bounding box center [908, 296] width 5 height 5
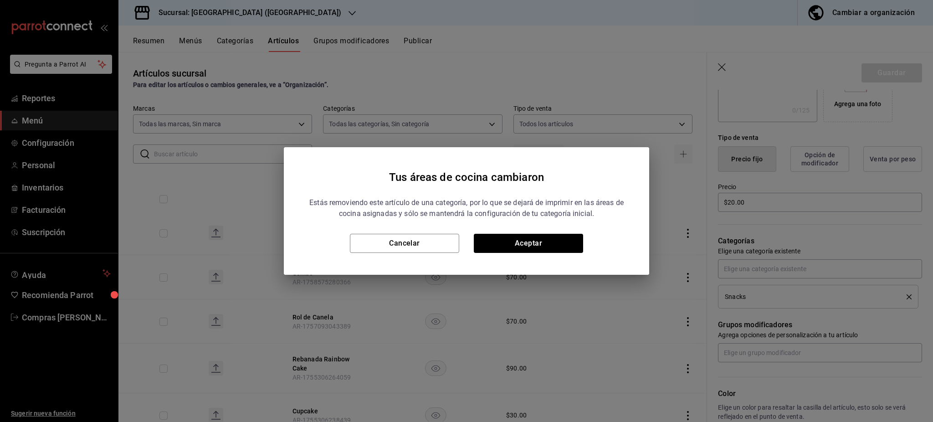
drag, startPoint x: 588, startPoint y: 240, endPoint x: 583, endPoint y: 243, distance: 5.5
click at [584, 243] on div "Cancelar Aceptar" at bounding box center [466, 243] width 321 height 19
click at [565, 243] on button "Aceptar" at bounding box center [528, 243] width 109 height 19
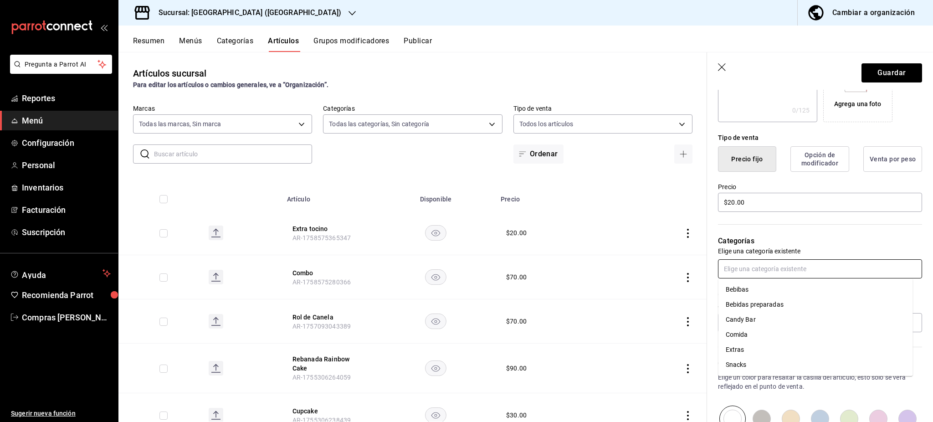
click at [732, 270] on input "text" at bounding box center [820, 268] width 204 height 19
click at [734, 349] on li "Extras" at bounding box center [815, 349] width 194 height 15
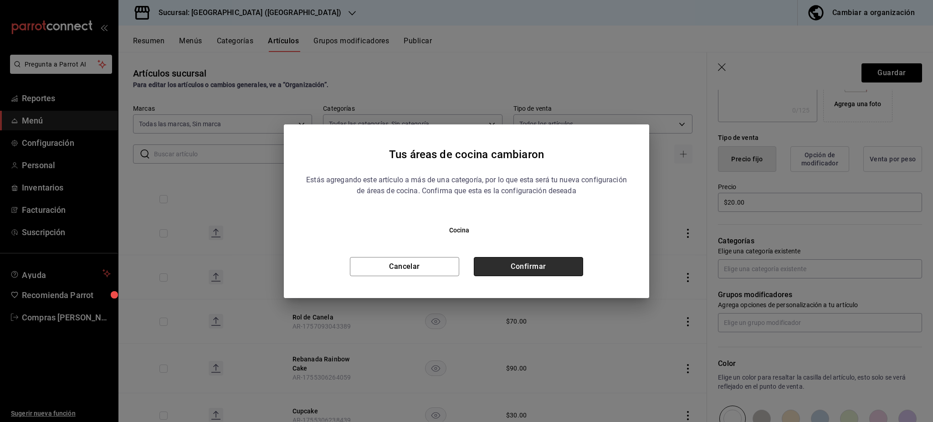
click at [544, 260] on button "Confirmar" at bounding box center [528, 266] width 109 height 19
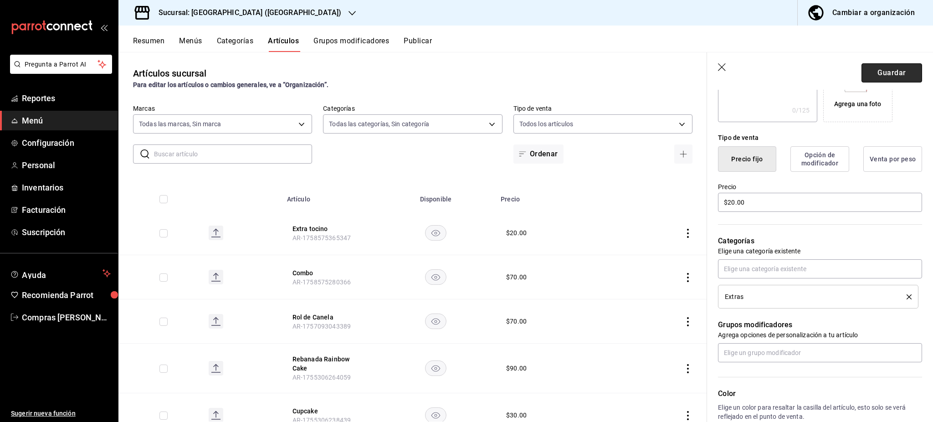
click at [870, 72] on button "Guardar" at bounding box center [891, 72] width 61 height 19
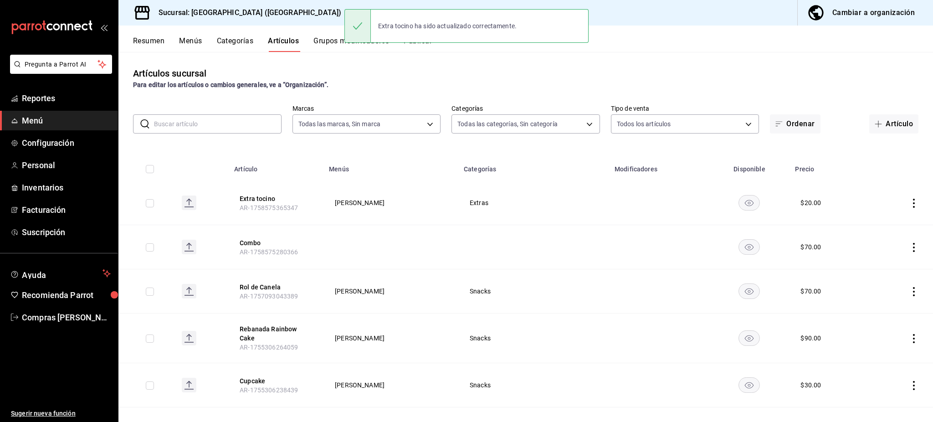
click at [150, 41] on button "Resumen" at bounding box center [148, 43] width 31 height 15
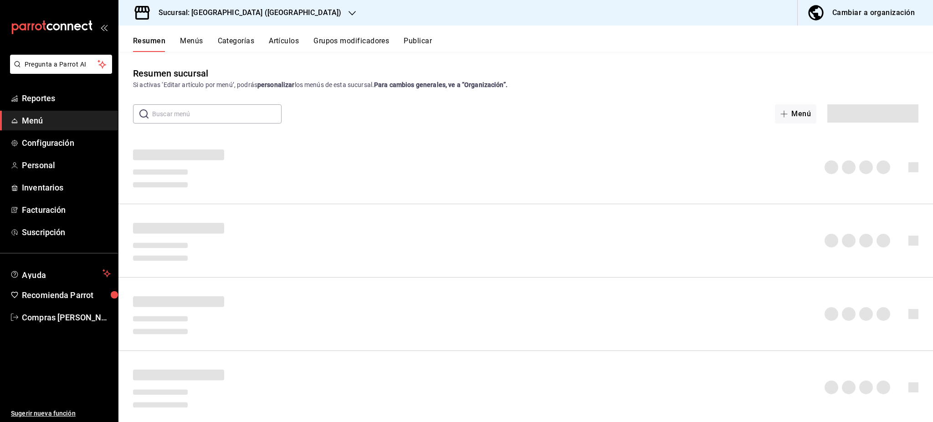
click at [183, 37] on button "Menús" at bounding box center [191, 43] width 23 height 15
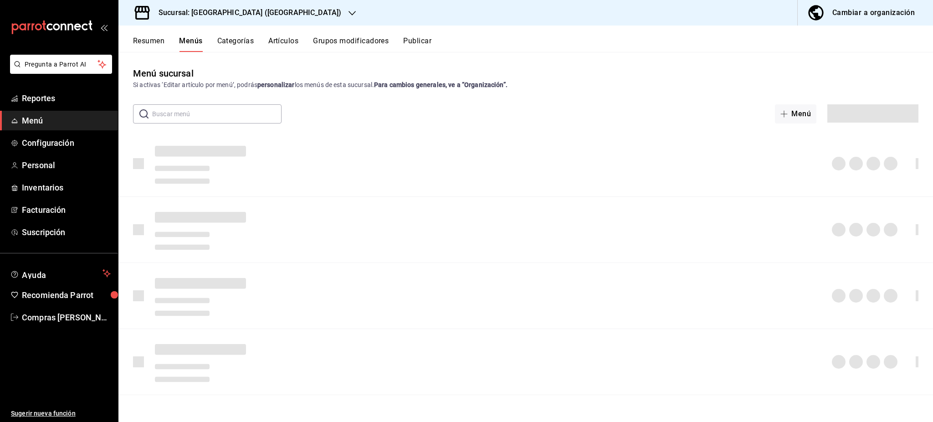
click at [145, 41] on button "Resumen" at bounding box center [148, 43] width 31 height 15
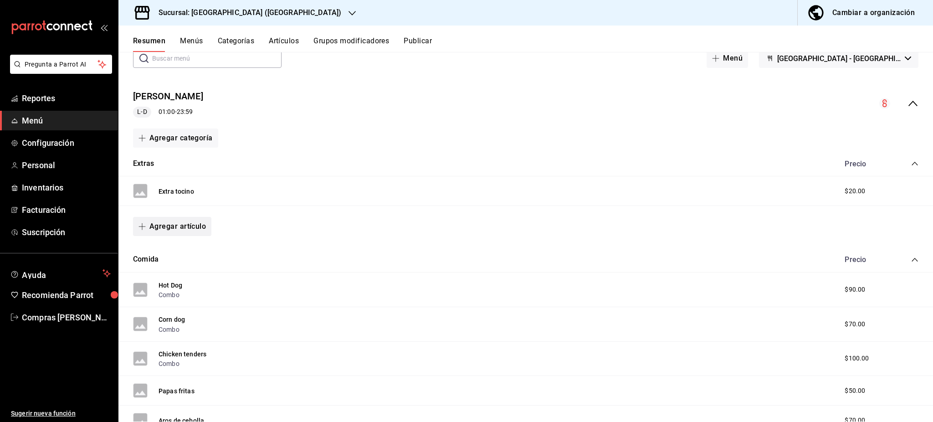
scroll to position [61, 0]
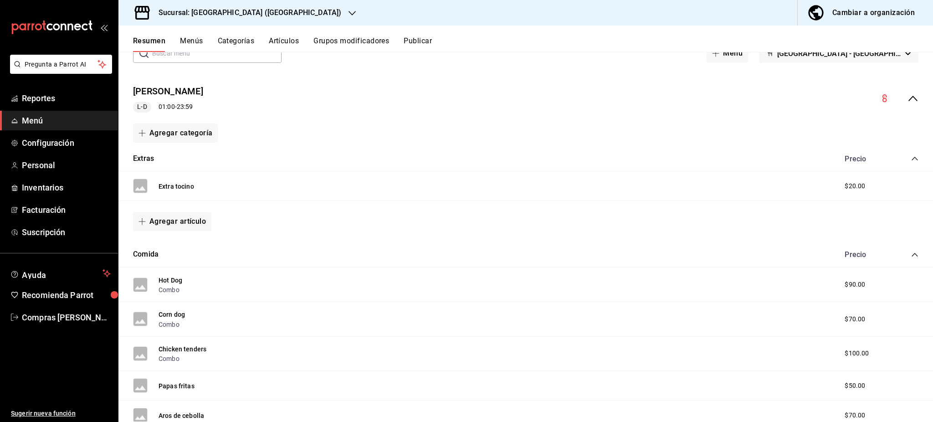
click at [173, 222] on button "Agregar artículo" at bounding box center [172, 221] width 78 height 19
click at [172, 264] on li "Artículo nuevo" at bounding box center [168, 268] width 71 height 22
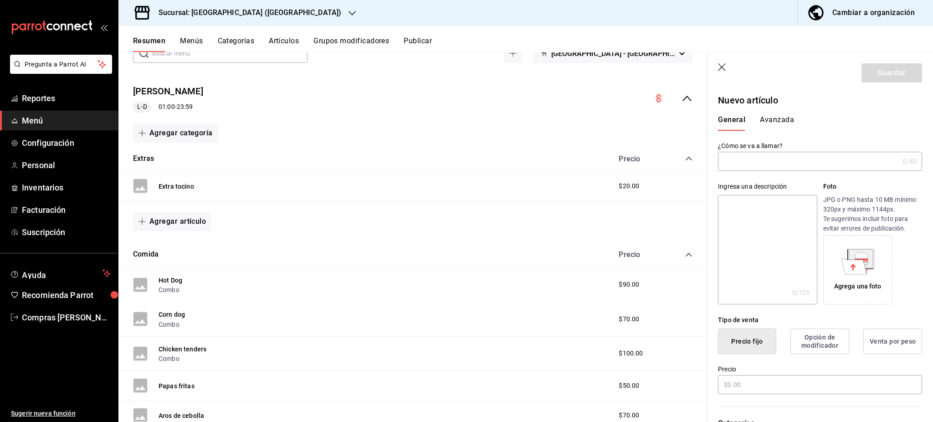
click at [766, 163] on input "text" at bounding box center [808, 161] width 181 height 18
click at [798, 159] on input "text" at bounding box center [808, 161] width 181 height 18
type input "Extra queso amarillo"
drag, startPoint x: 802, startPoint y: 382, endPoint x: 795, endPoint y: 382, distance: 6.4
click at [799, 385] on input "text" at bounding box center [820, 384] width 204 height 19
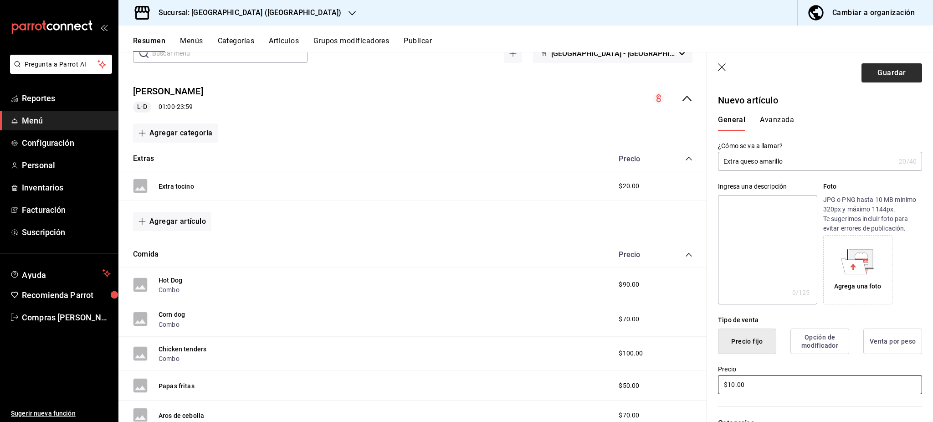
type input "$10.00"
click at [871, 66] on button "Guardar" at bounding box center [891, 72] width 61 height 19
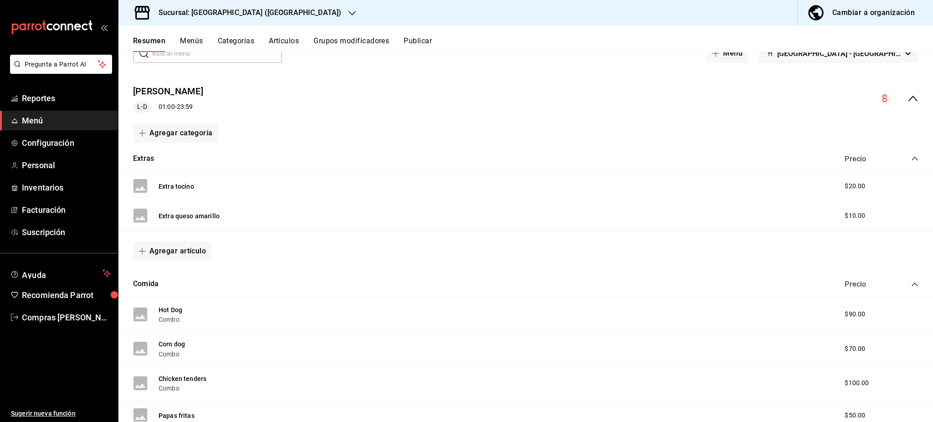
scroll to position [121, 0]
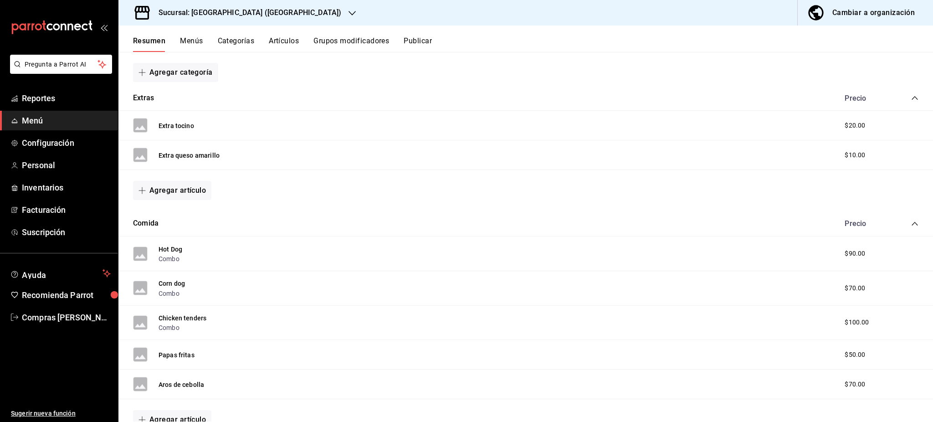
click at [223, 273] on div "Corn dog Combo $70.00" at bounding box center [525, 288] width 814 height 35
drag, startPoint x: 175, startPoint y: 355, endPoint x: 245, endPoint y: 326, distance: 75.1
click at [174, 353] on button "Papas fritas" at bounding box center [176, 354] width 36 height 9
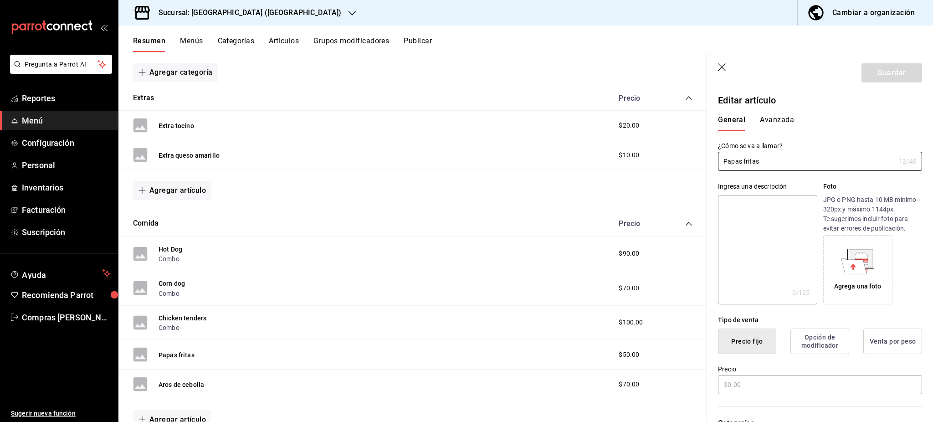
type input "$50.00"
drag, startPoint x: 722, startPoint y: 66, endPoint x: 445, endPoint y: 174, distance: 297.5
click at [723, 65] on icon "button" at bounding box center [722, 67] width 9 height 9
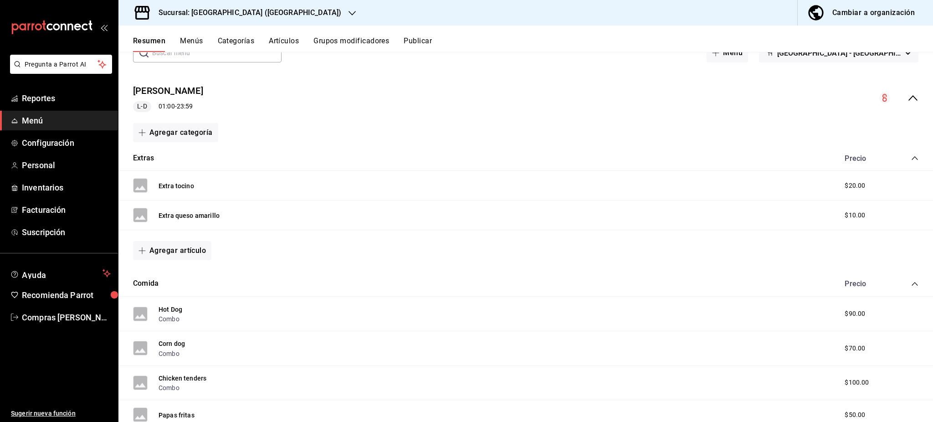
scroll to position [61, 0]
click at [419, 40] on button "Publicar" at bounding box center [417, 43] width 28 height 15
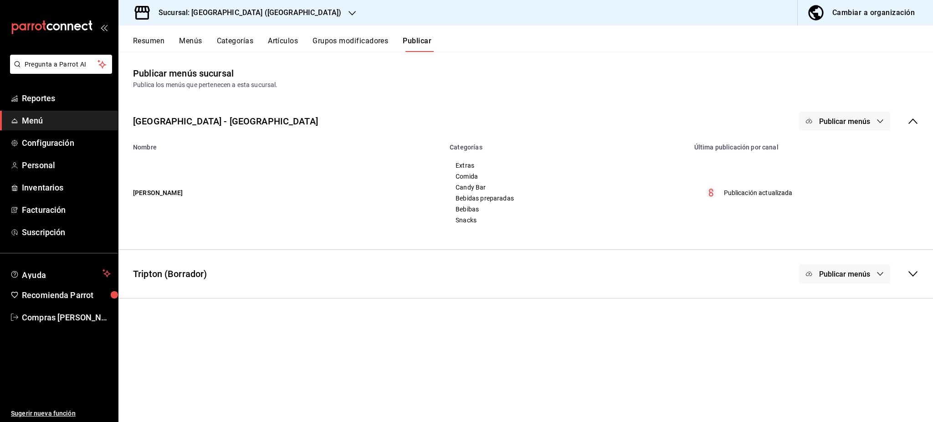
click at [854, 120] on span "Publicar menús" at bounding box center [844, 121] width 51 height 9
click at [840, 151] on span "Punto de venta" at bounding box center [858, 151] width 44 height 10
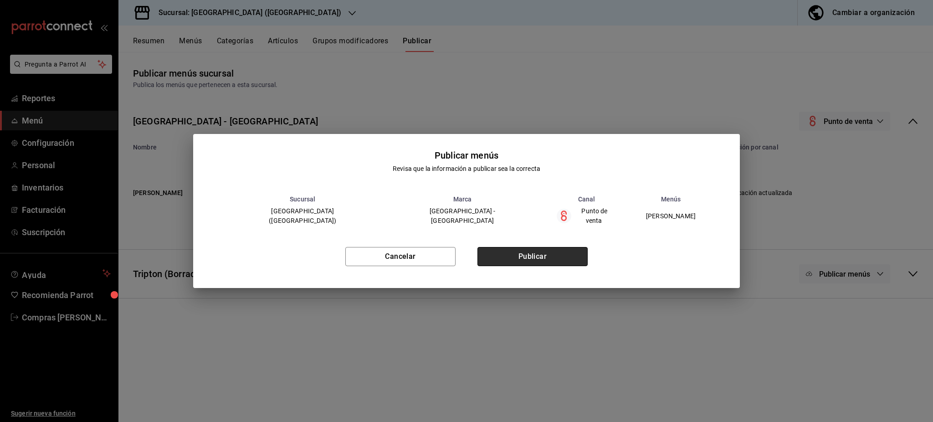
click at [559, 248] on button "Publicar" at bounding box center [532, 256] width 110 height 19
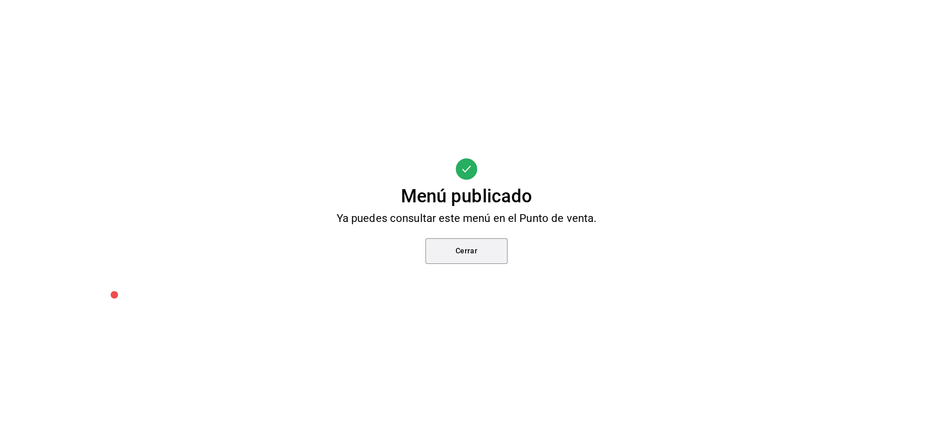
click at [475, 251] on button "Cerrar" at bounding box center [466, 250] width 82 height 25
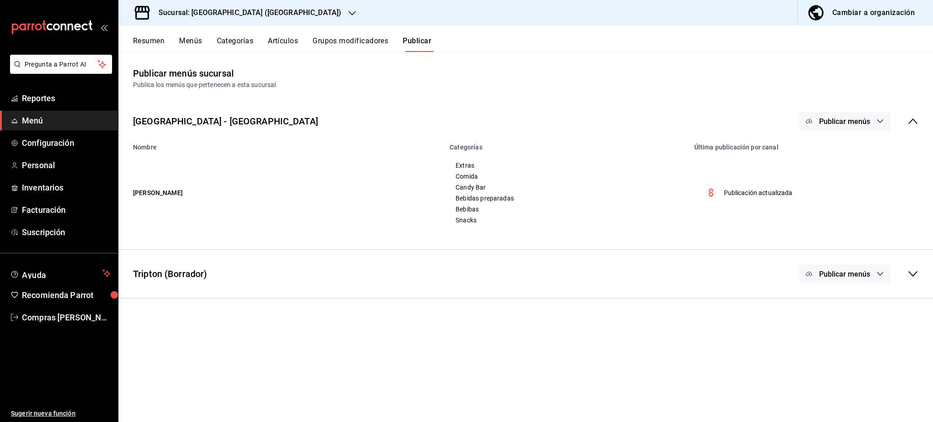
click at [148, 43] on button "Resumen" at bounding box center [148, 43] width 31 height 15
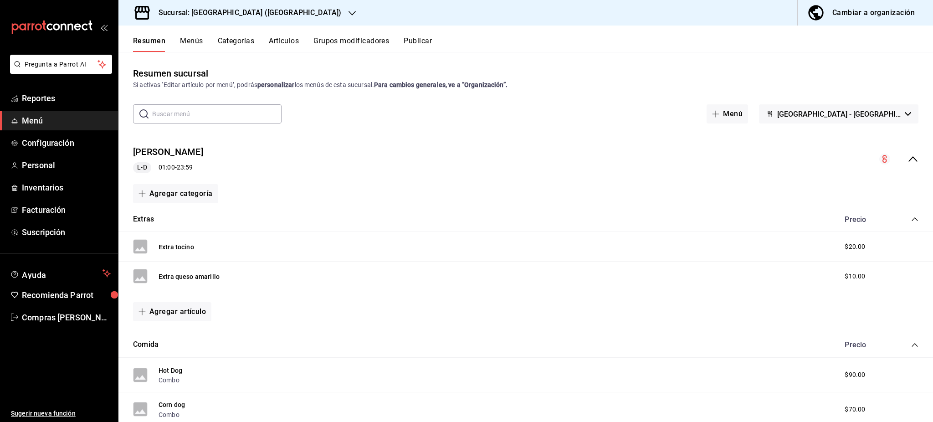
click at [246, 13] on div "Sucursal: [GEOGRAPHIC_DATA] ([GEOGRAPHIC_DATA])" at bounding box center [243, 12] width 234 height 25
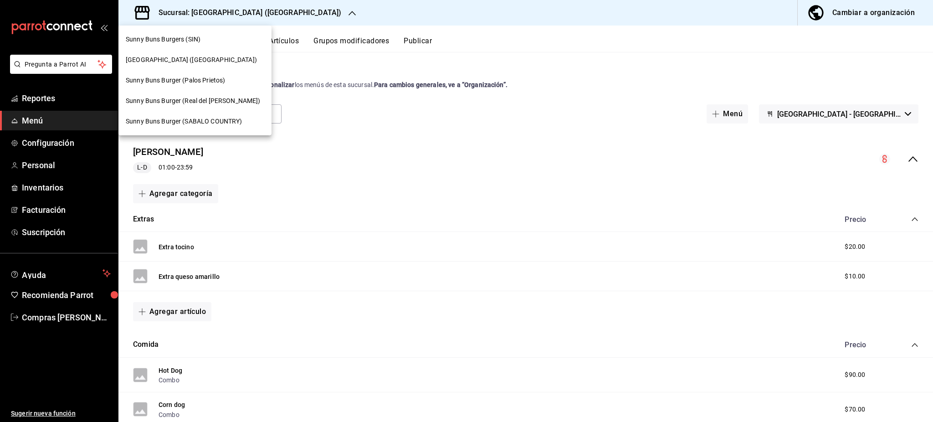
click at [200, 105] on span "Sunny Buns Burger (Real del [PERSON_NAME])" at bounding box center [193, 101] width 135 height 10
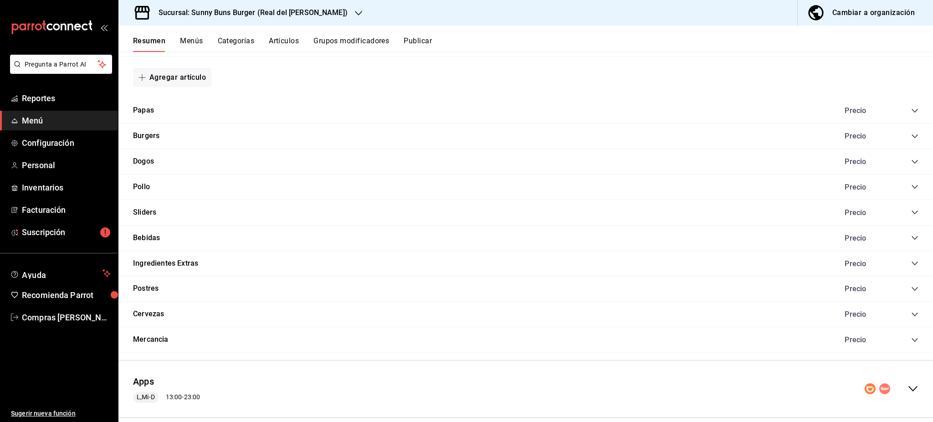
scroll to position [425, 0]
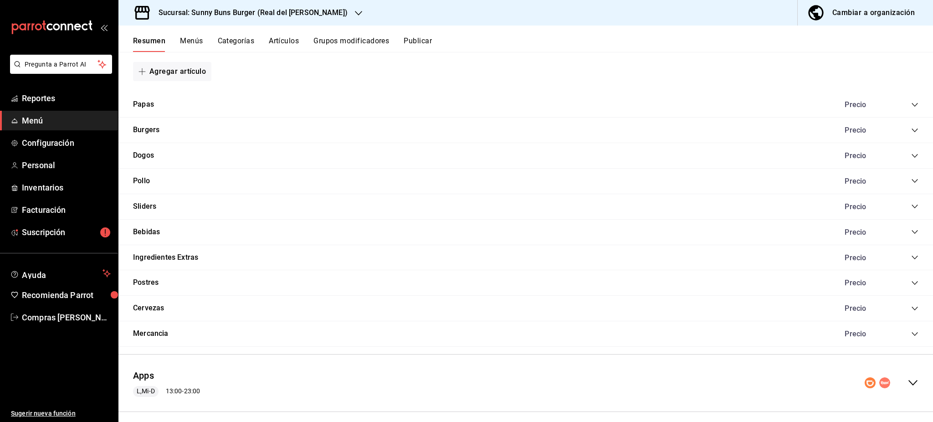
click at [911, 256] on icon "collapse-category-row" at bounding box center [914, 257] width 7 height 7
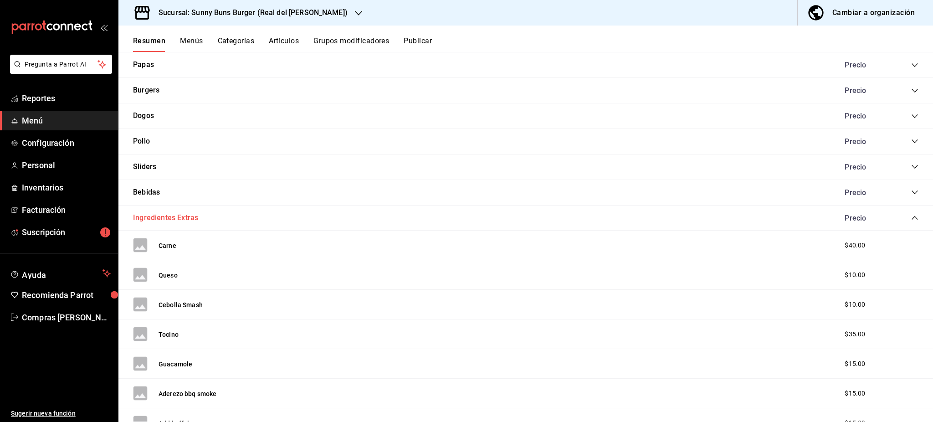
scroll to position [485, 0]
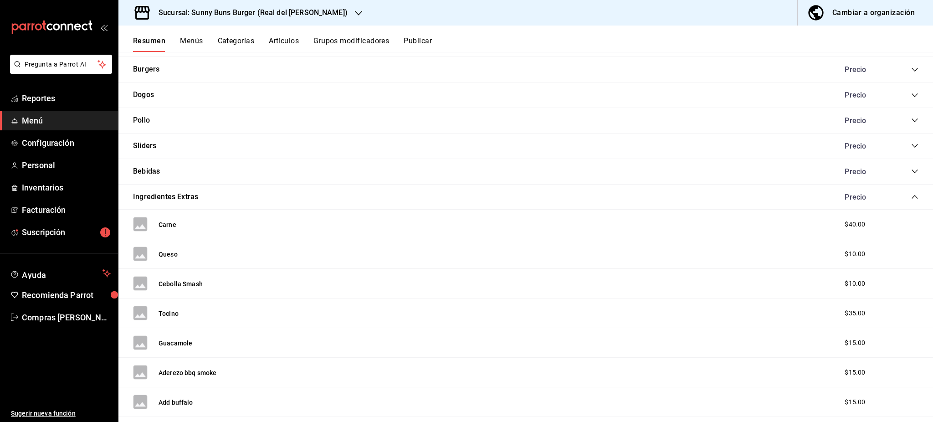
click at [302, 19] on div "Sucursal: Sunny Buns Burger (Real del [PERSON_NAME])" at bounding box center [246, 12] width 240 height 25
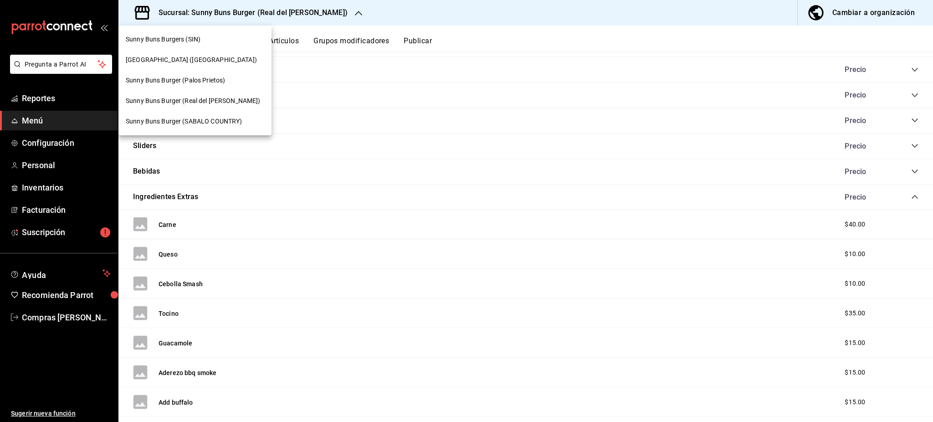
click at [166, 58] on span "[GEOGRAPHIC_DATA] ([GEOGRAPHIC_DATA])" at bounding box center [191, 60] width 131 height 10
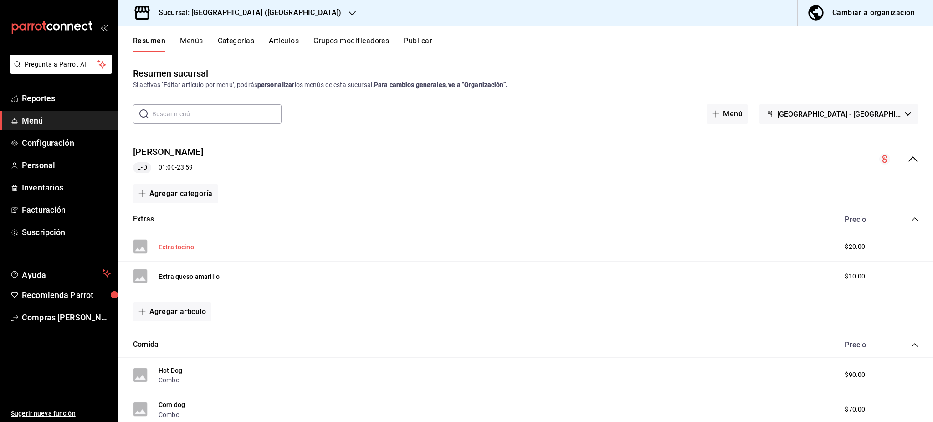
click at [183, 248] on button "Extra tocino" at bounding box center [176, 246] width 36 height 9
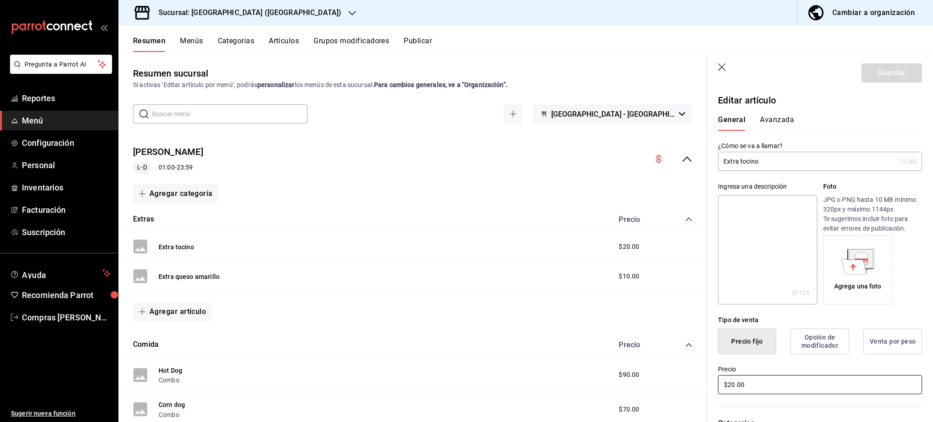
click at [765, 385] on input "$20.00" at bounding box center [820, 384] width 204 height 19
type input "$2.00"
type input "$35.00"
click at [879, 72] on button "Guardar" at bounding box center [891, 72] width 61 height 19
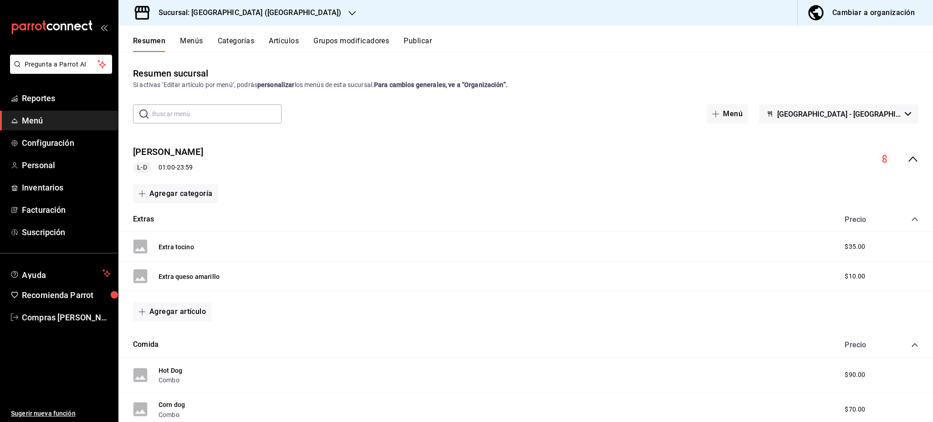
click at [653, 280] on div "Extra queso amarillo $10.00" at bounding box center [525, 276] width 814 height 30
